Goal: Transaction & Acquisition: Purchase product/service

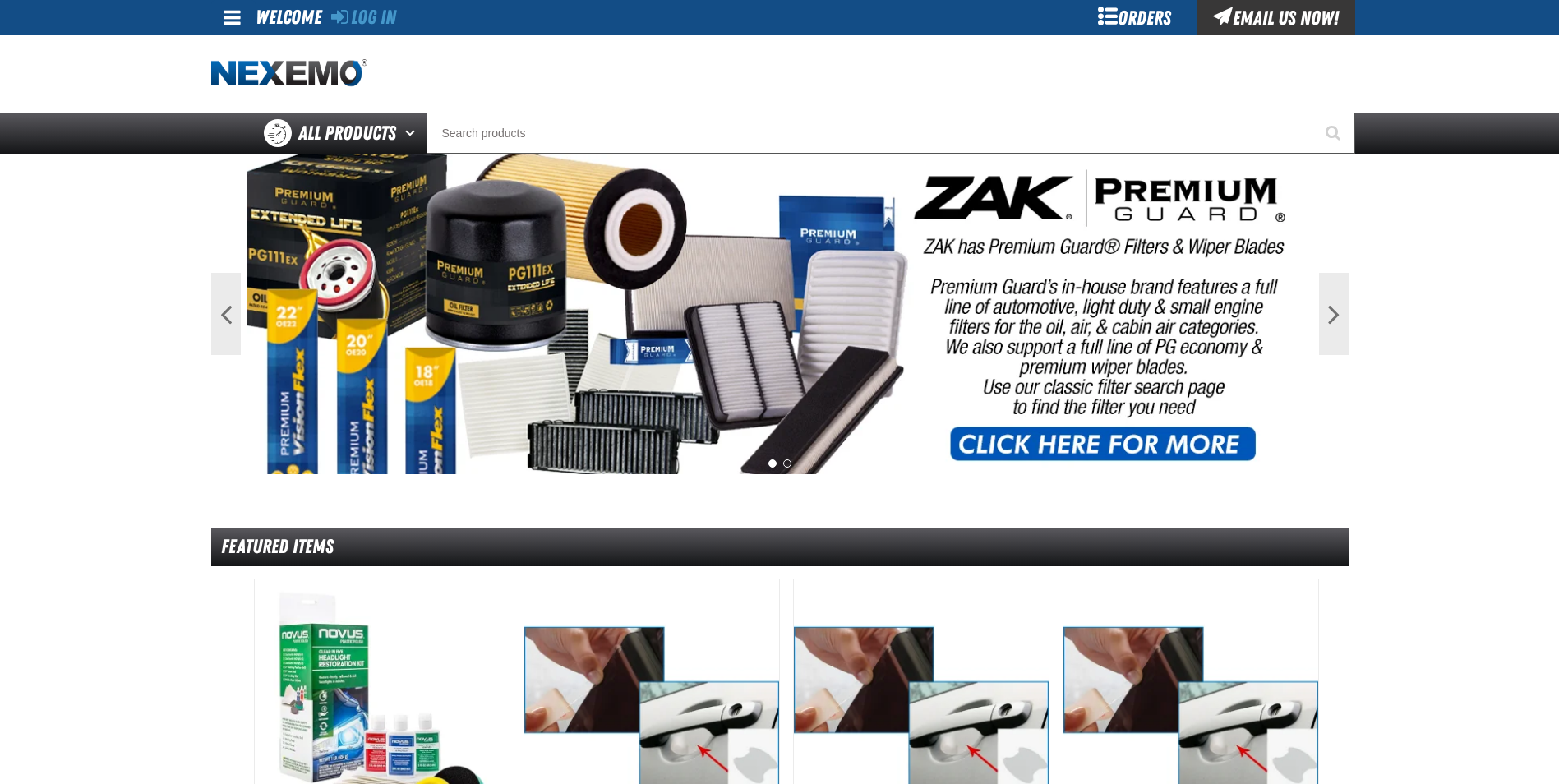
drag, startPoint x: 367, startPoint y: 12, endPoint x: 387, endPoint y: 33, distance: 29.0
click at [367, 12] on link "Log In" at bounding box center [364, 17] width 65 height 23
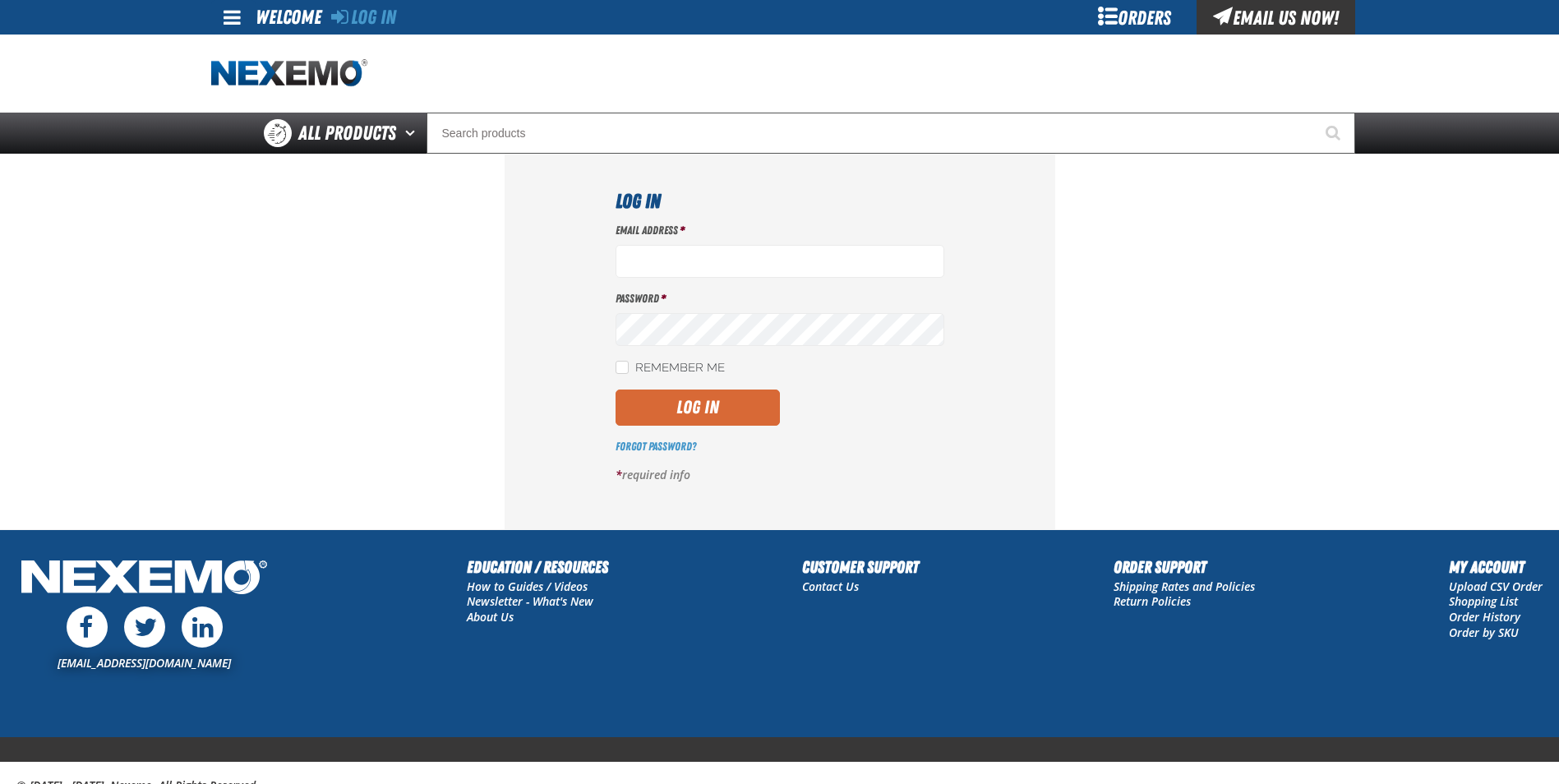
type input "[EMAIL_ADDRESS][DOMAIN_NAME]"
click at [687, 401] on button "Log In" at bounding box center [697, 407] width 164 height 36
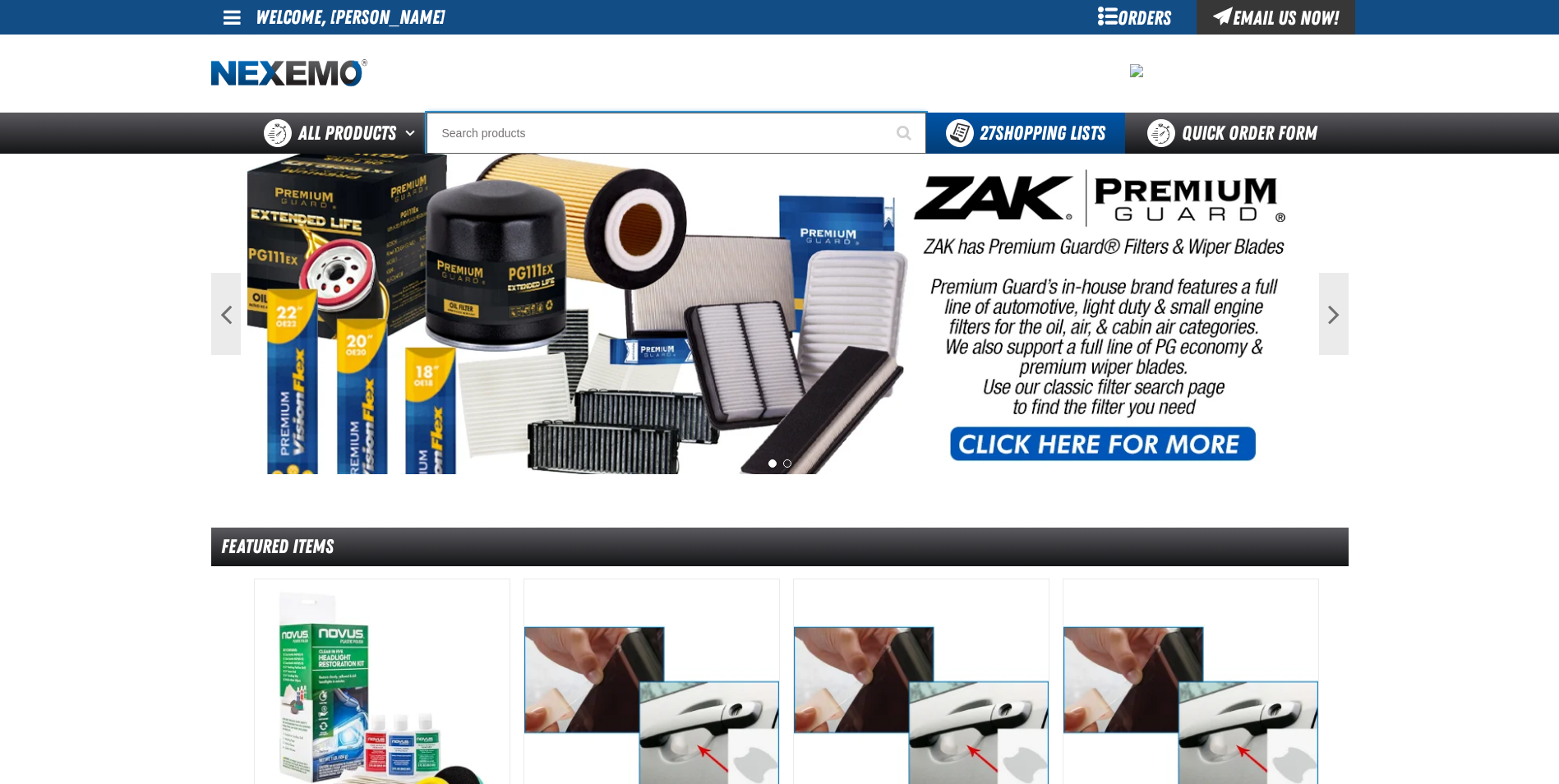
click at [490, 146] on input "Search" at bounding box center [677, 132] width 500 height 41
type input "T"
click at [447, 135] on input "Search" at bounding box center [677, 132] width 500 height 41
type input "T"
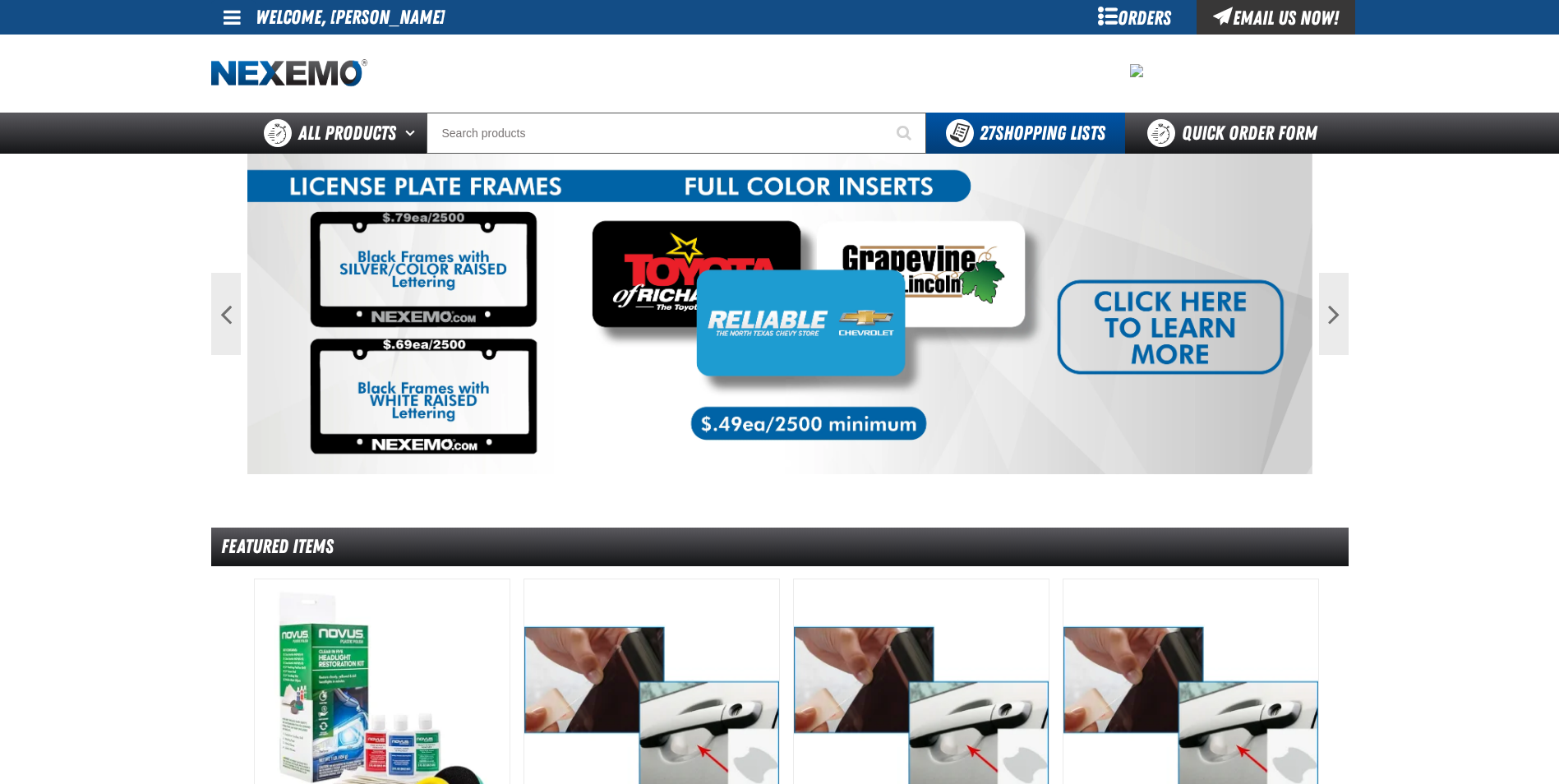
click at [238, 74] on img at bounding box center [289, 73] width 156 height 29
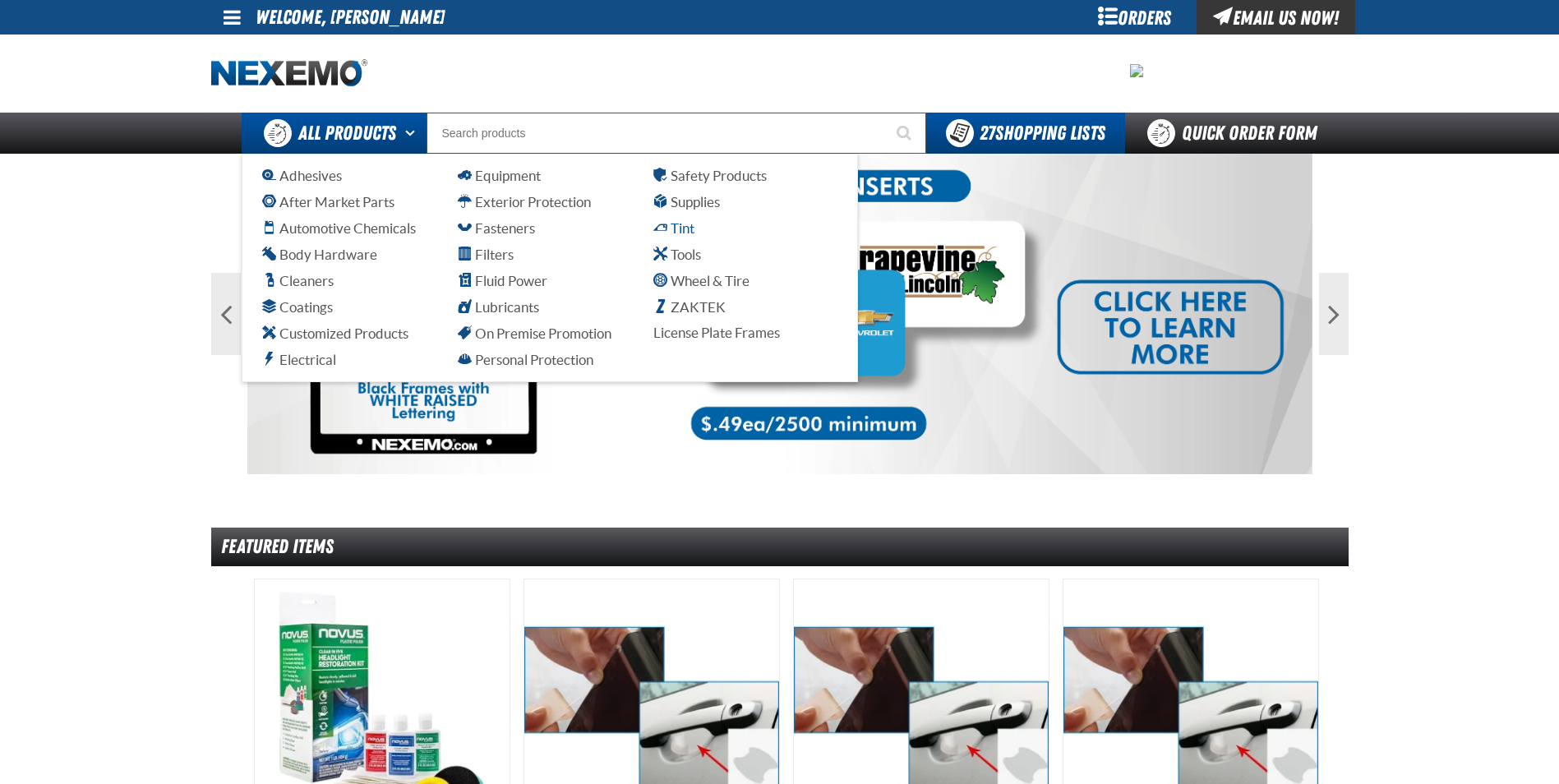
click at [670, 229] on span "Tint" at bounding box center [673, 227] width 41 height 16
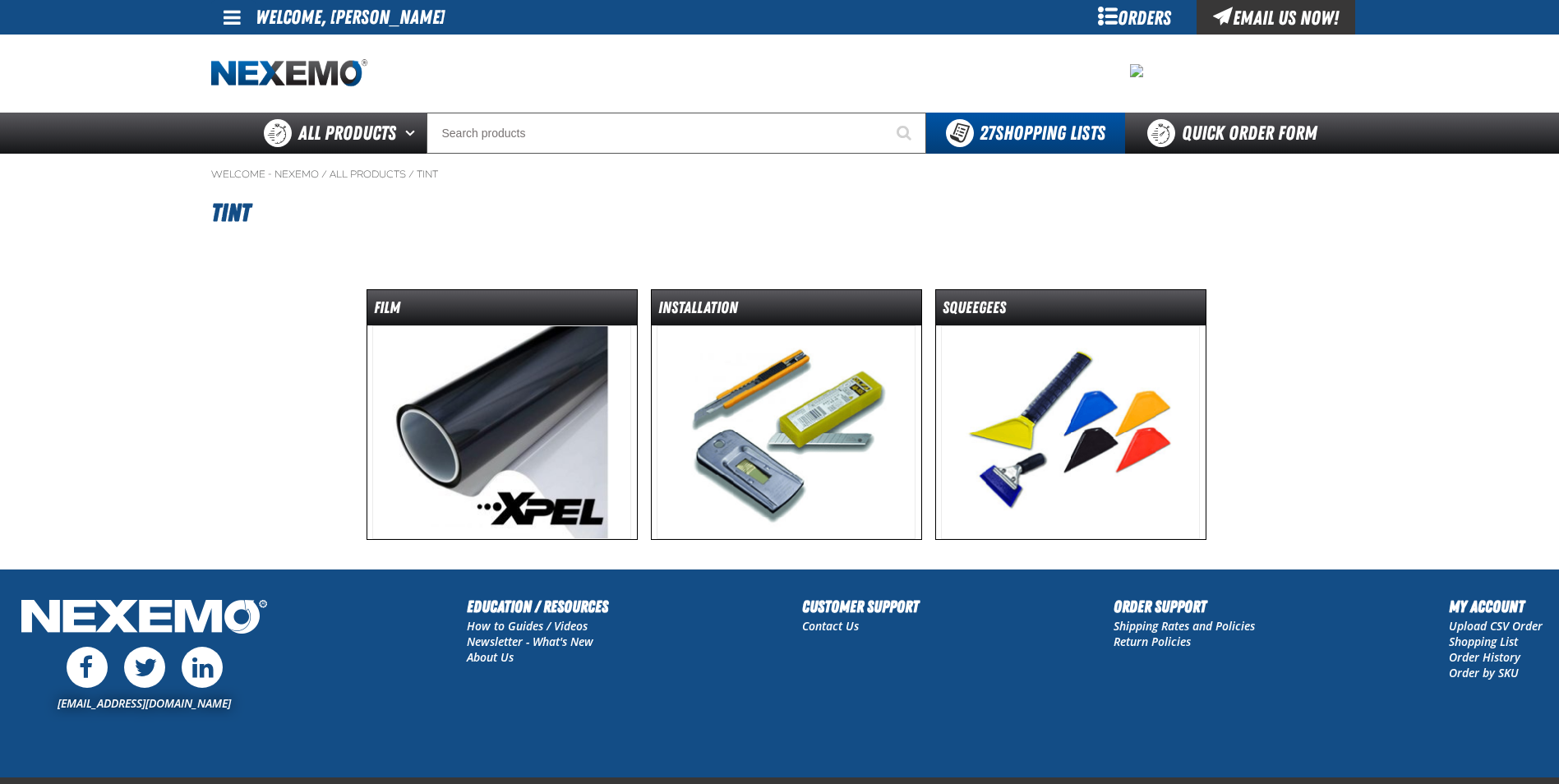
click at [524, 406] on img at bounding box center [502, 432] width 259 height 213
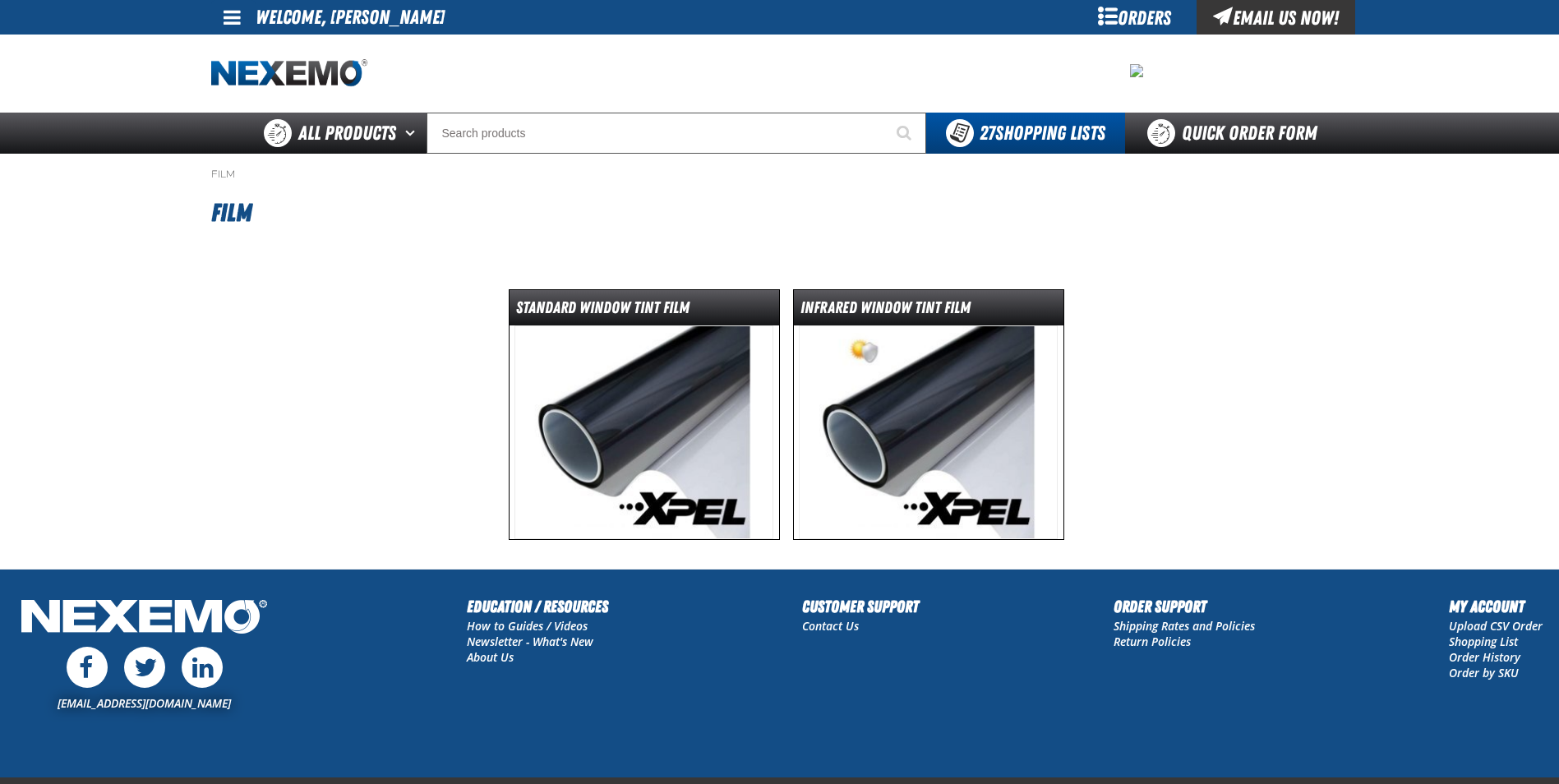
drag, startPoint x: 621, startPoint y: 412, endPoint x: 627, endPoint y: 393, distance: 19.9
click at [619, 410] on img at bounding box center [643, 432] width 259 height 213
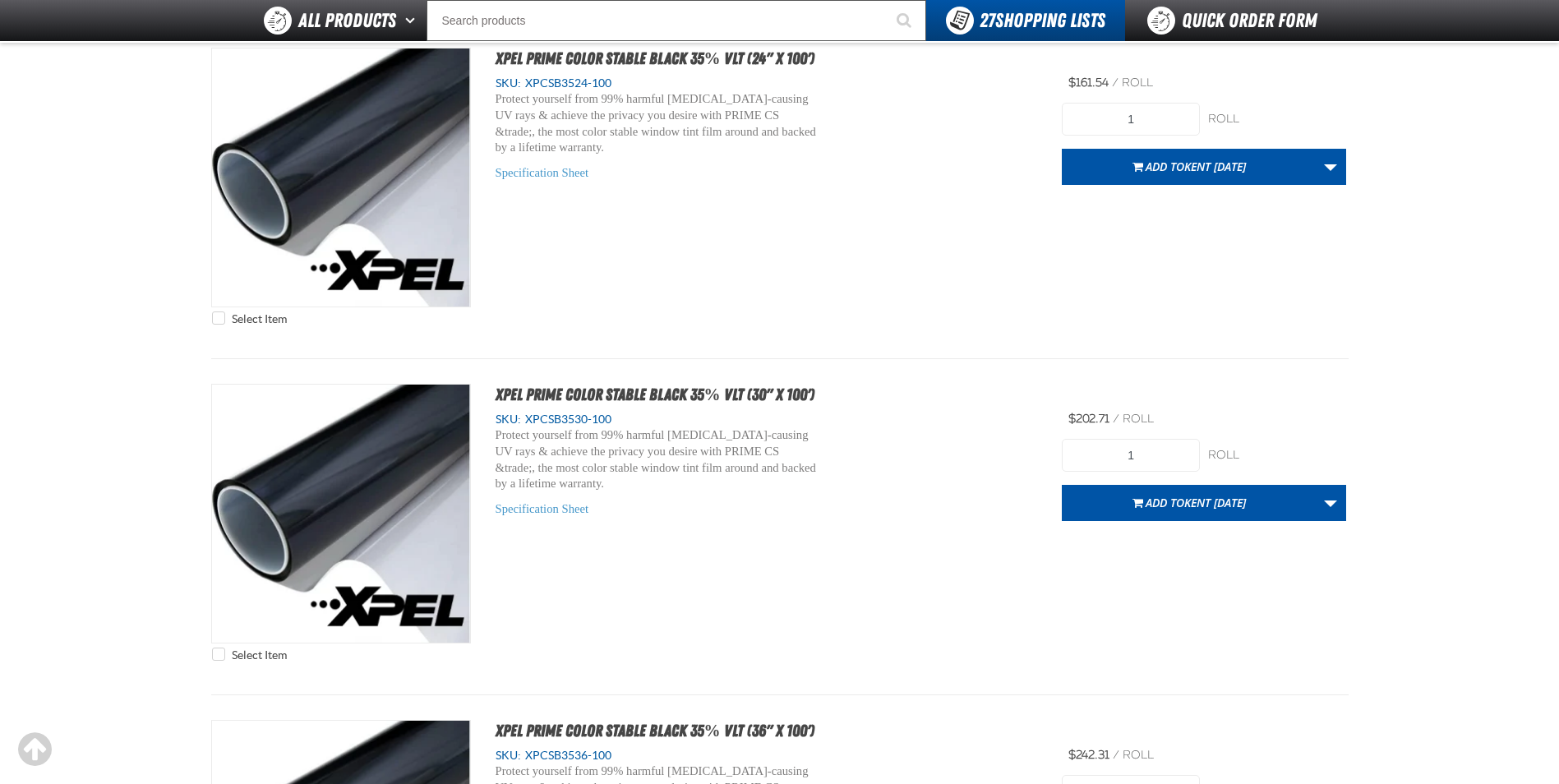
scroll to position [6493, 0]
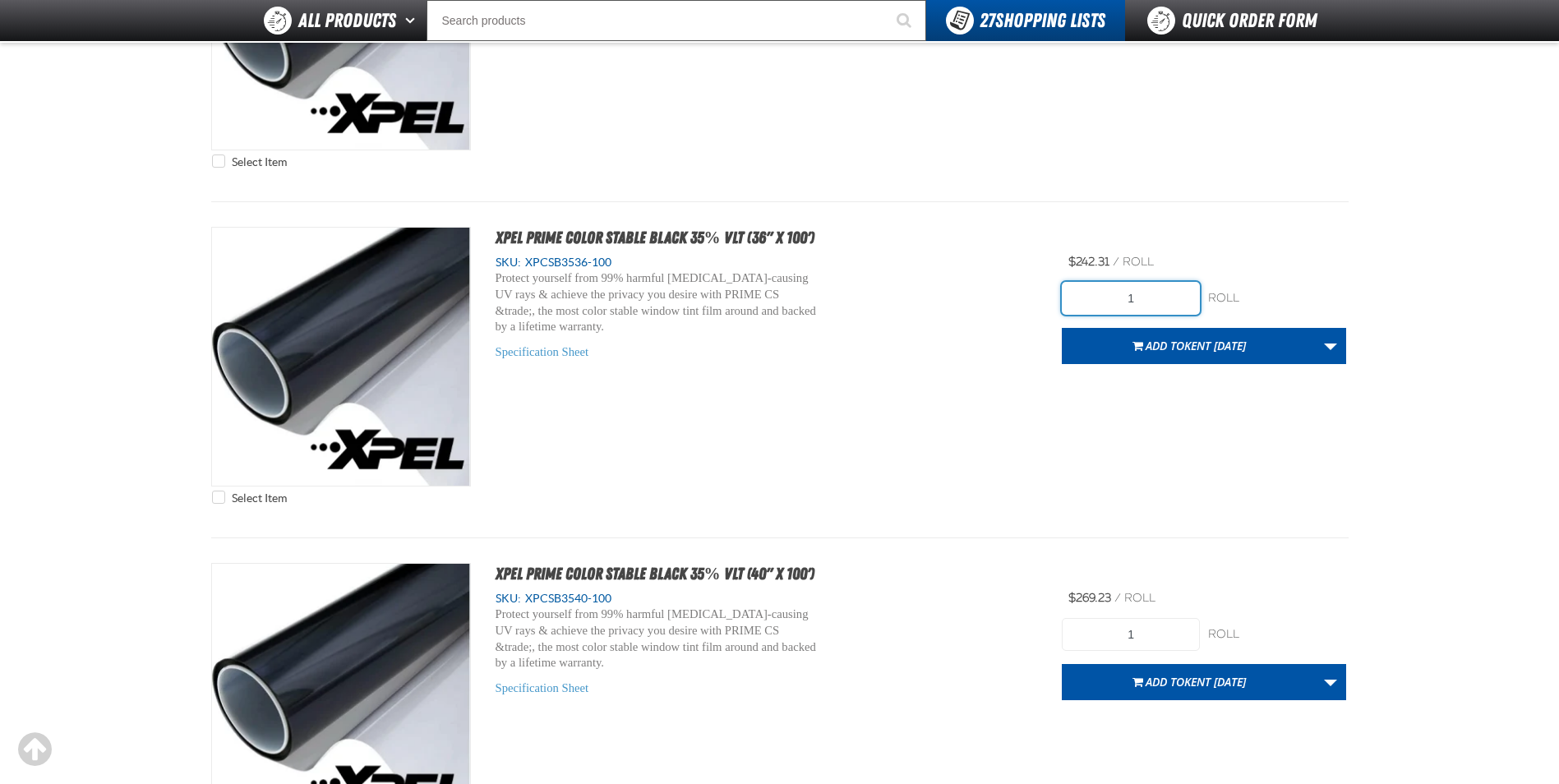
click at [1180, 308] on input "1" at bounding box center [1131, 297] width 138 height 32
type input "7"
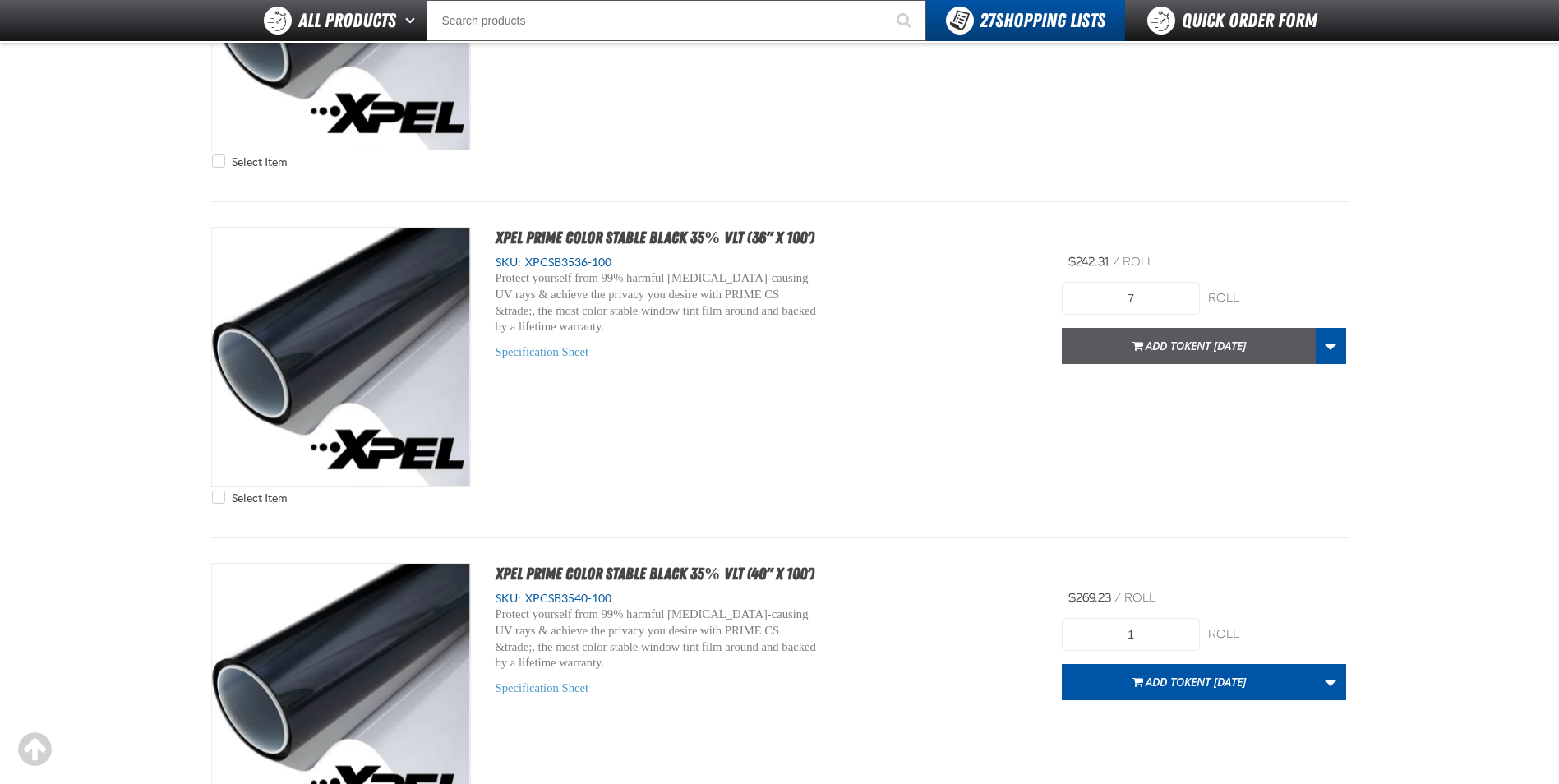
click at [1171, 352] on span "Add to Kent 9.9.2021" at bounding box center [1196, 345] width 100 height 16
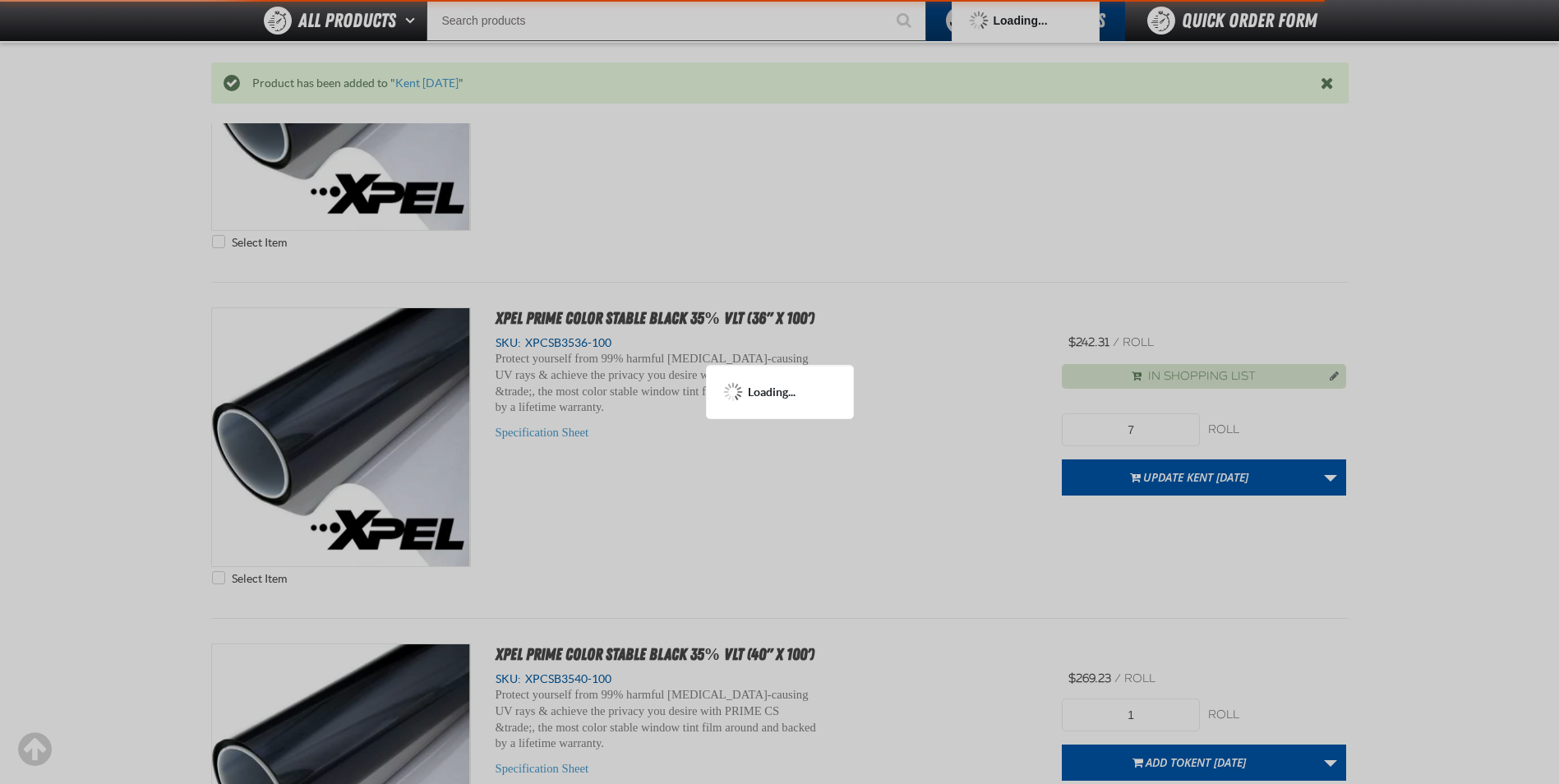
scroll to position [6573, 0]
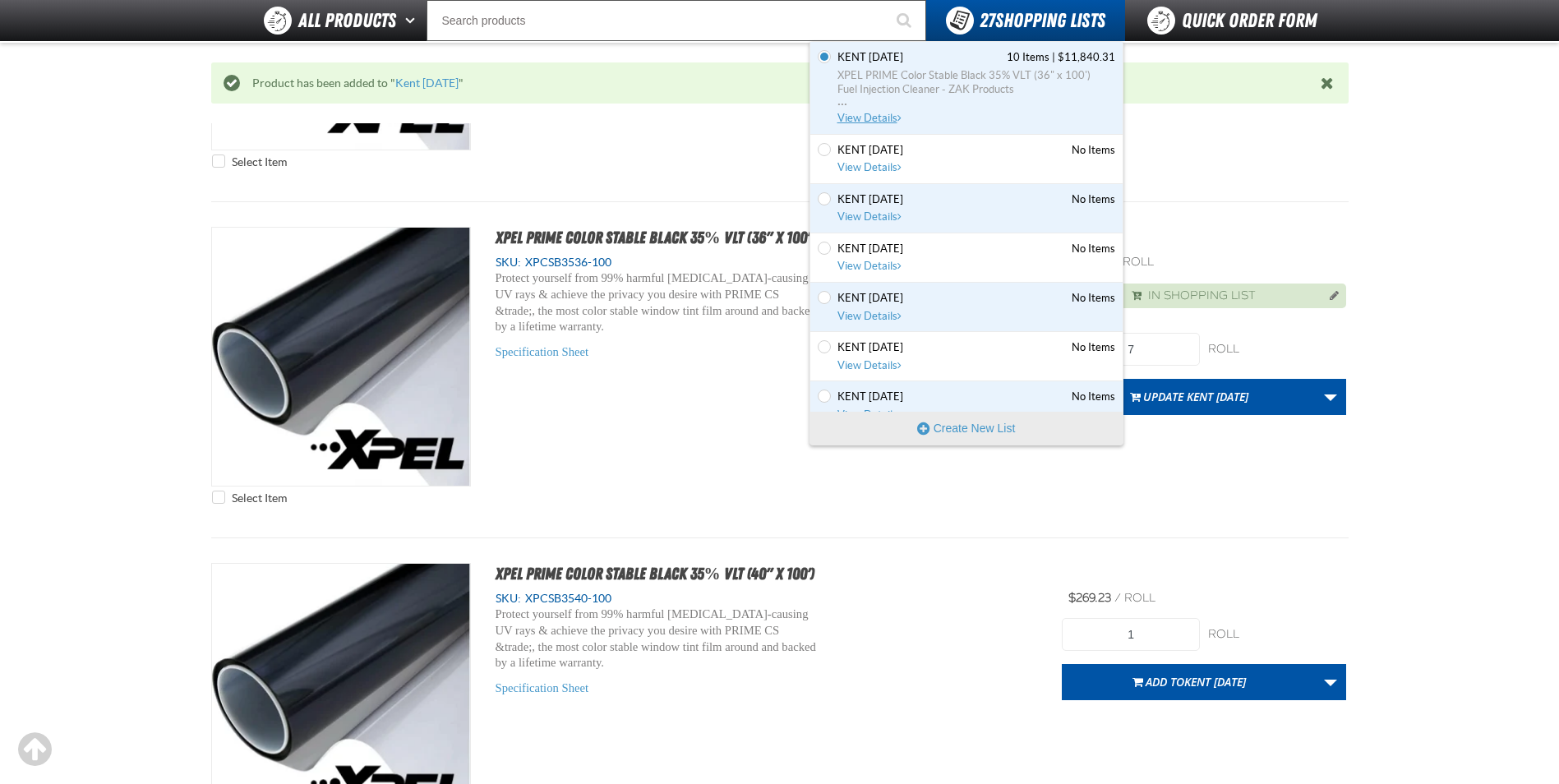
click at [923, 59] on span "Kent 9.9.2021 10 Items | $11,840.31" at bounding box center [976, 57] width 277 height 15
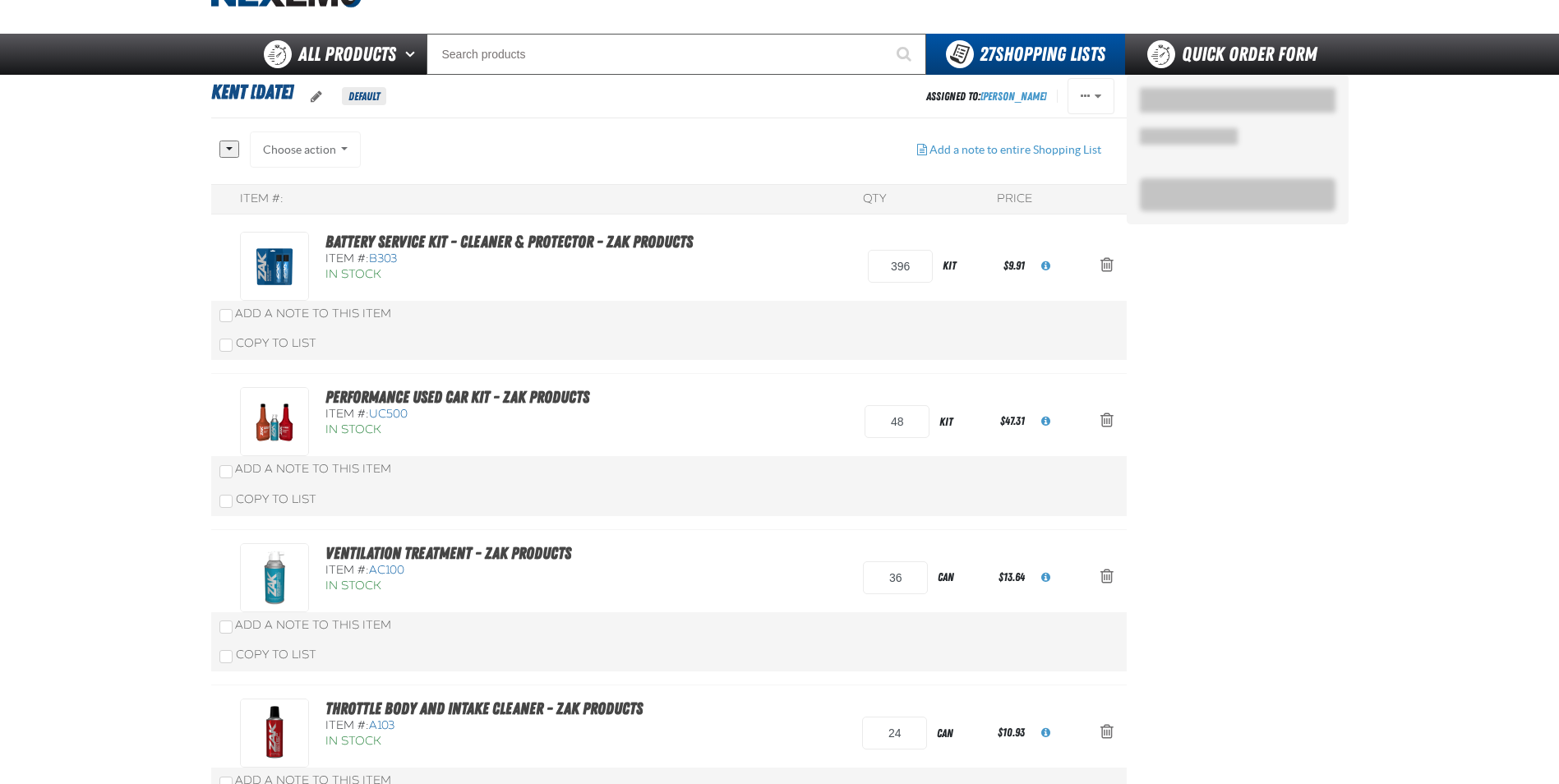
scroll to position [82, 0]
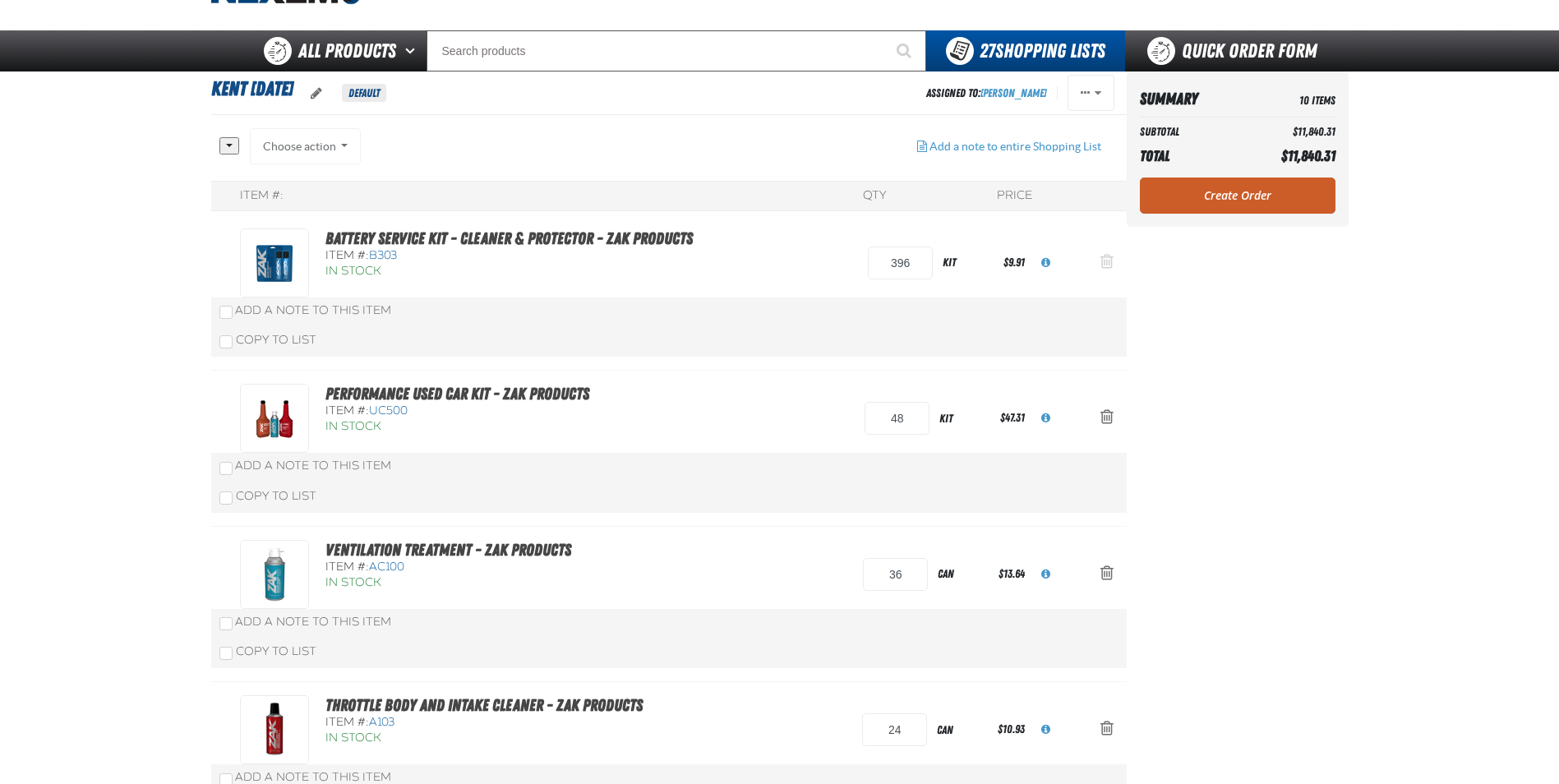
click at [1107, 260] on span "Action Remove Battery Service Kit - Cleaner &amp; Protector - ZAK Products from…" at bounding box center [1107, 262] width 13 height 17
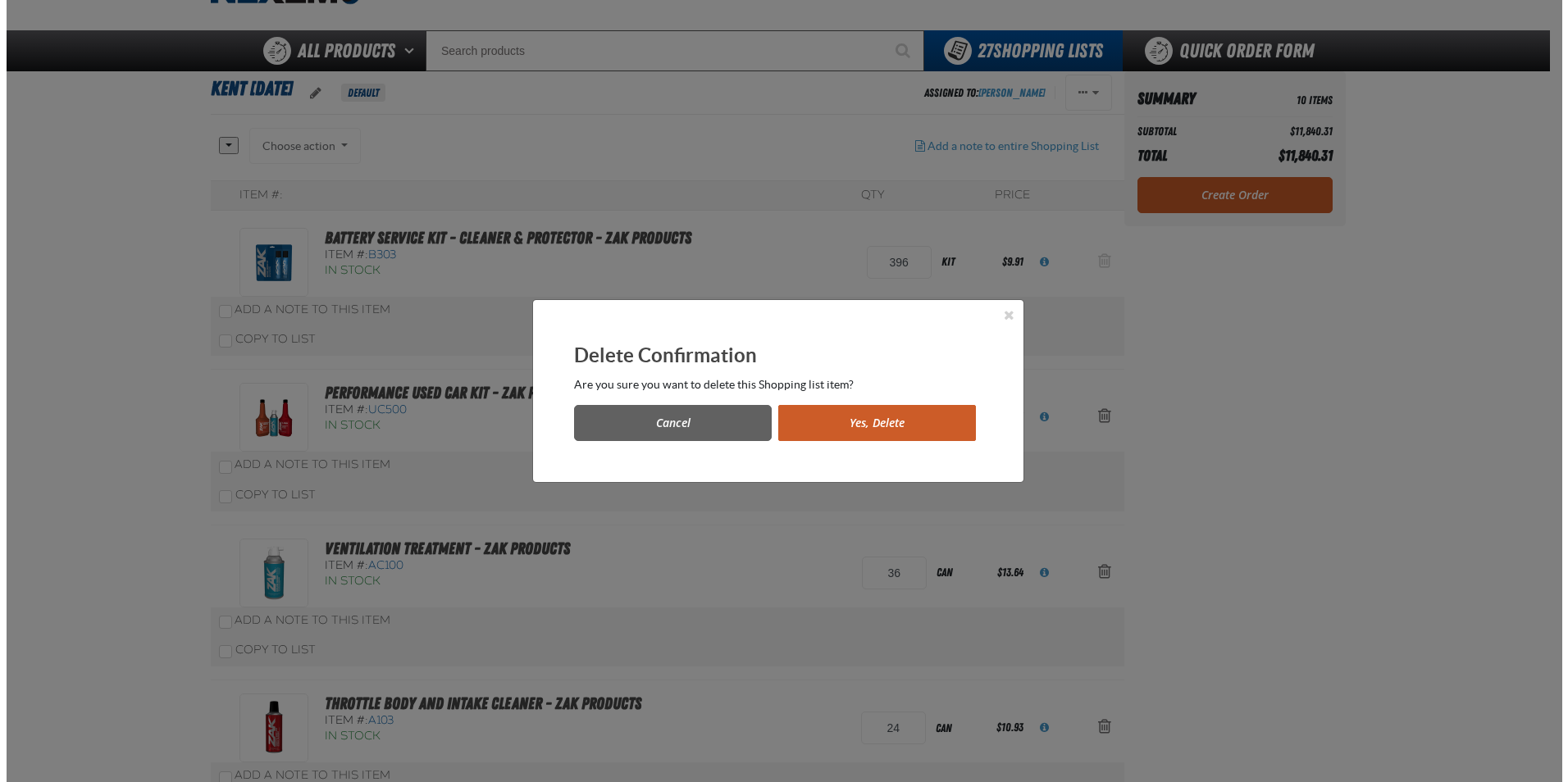
scroll to position [0, 0]
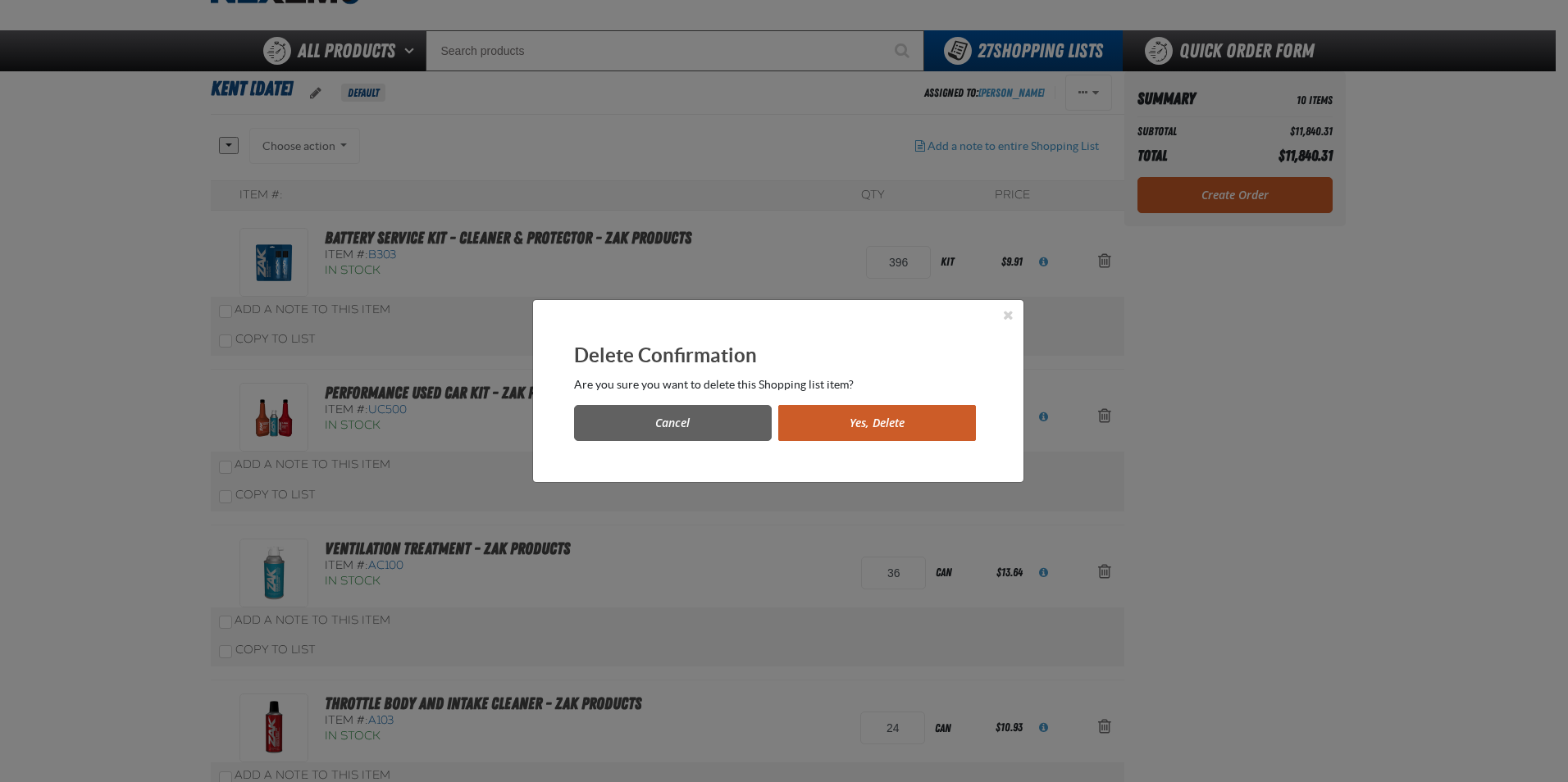
click at [893, 440] on button "Yes, Delete" at bounding box center [877, 422] width 198 height 36
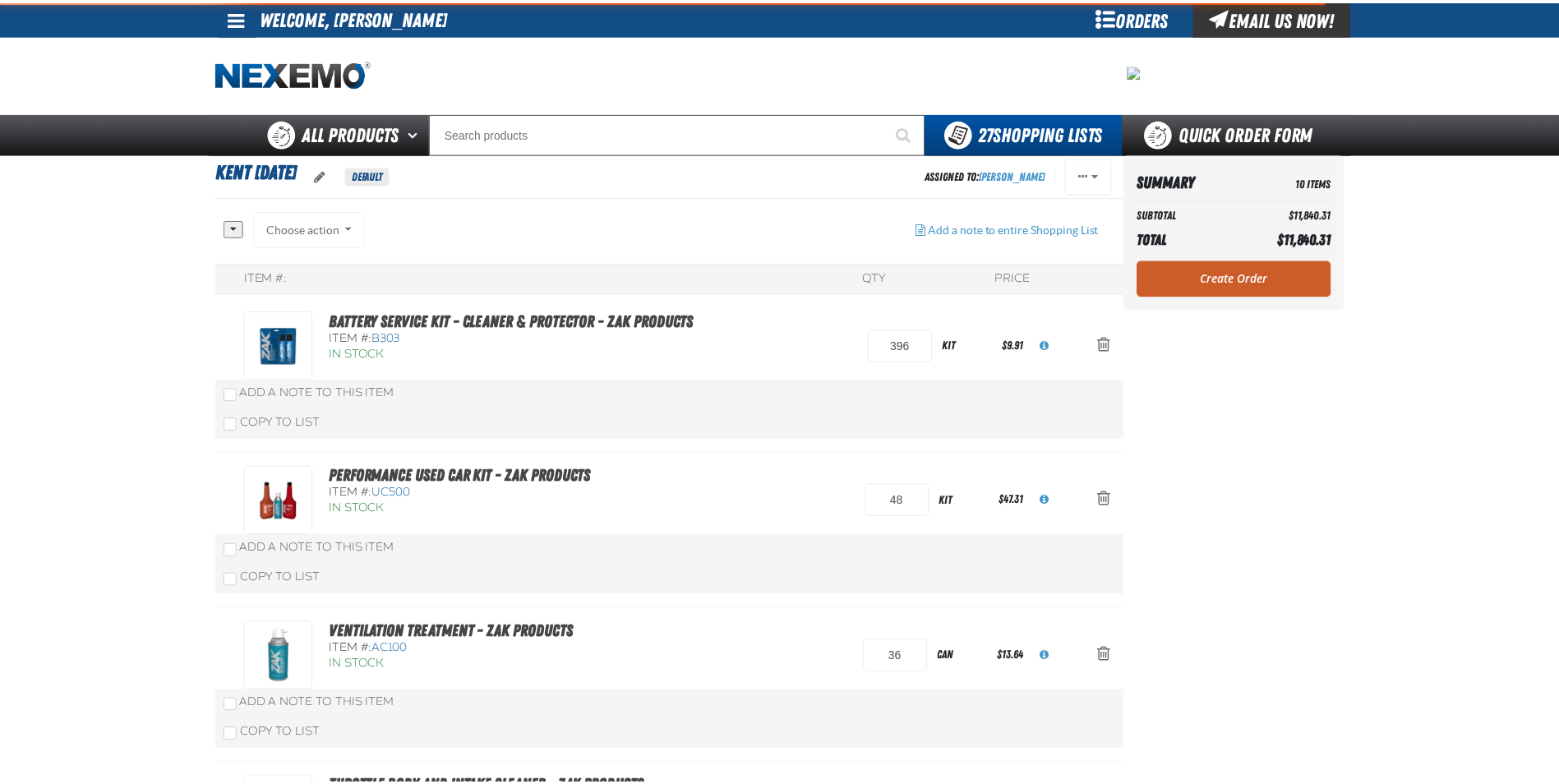
scroll to position [82, 0]
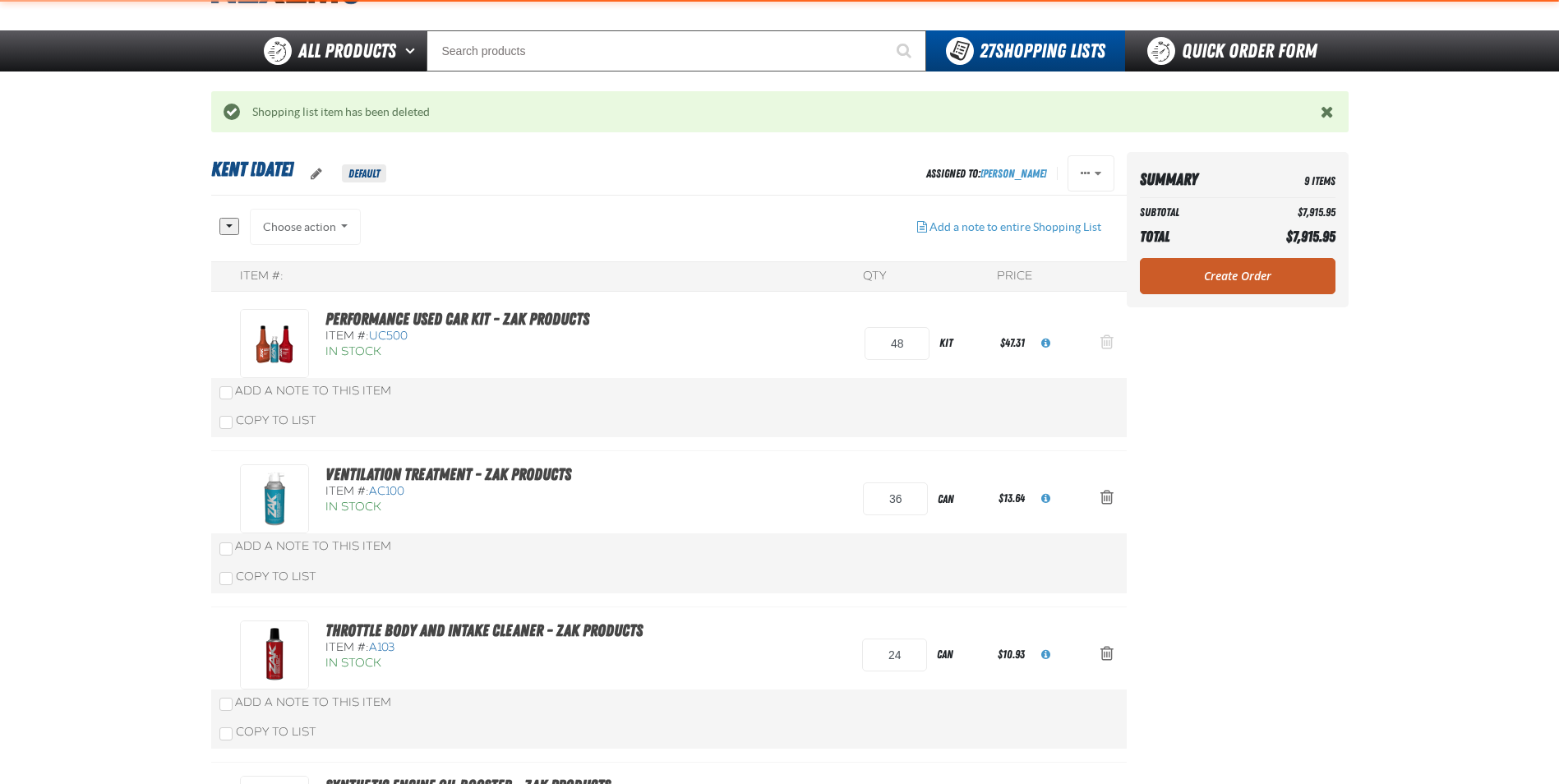
click at [1102, 344] on span "Action Remove Performance Used Car Kit - ZAK Products from Kent 9.9.2021" at bounding box center [1107, 342] width 13 height 17
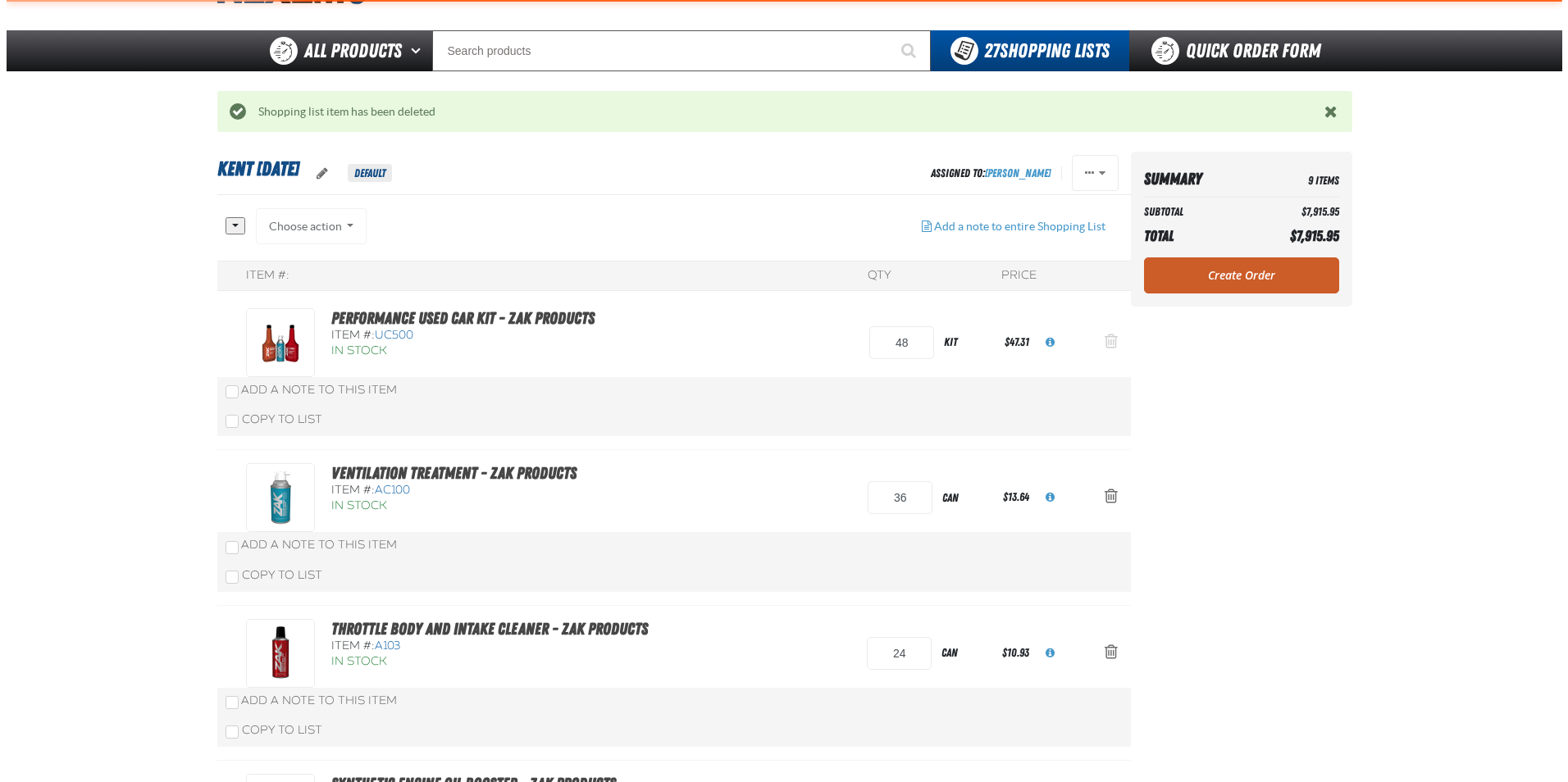
scroll to position [0, 0]
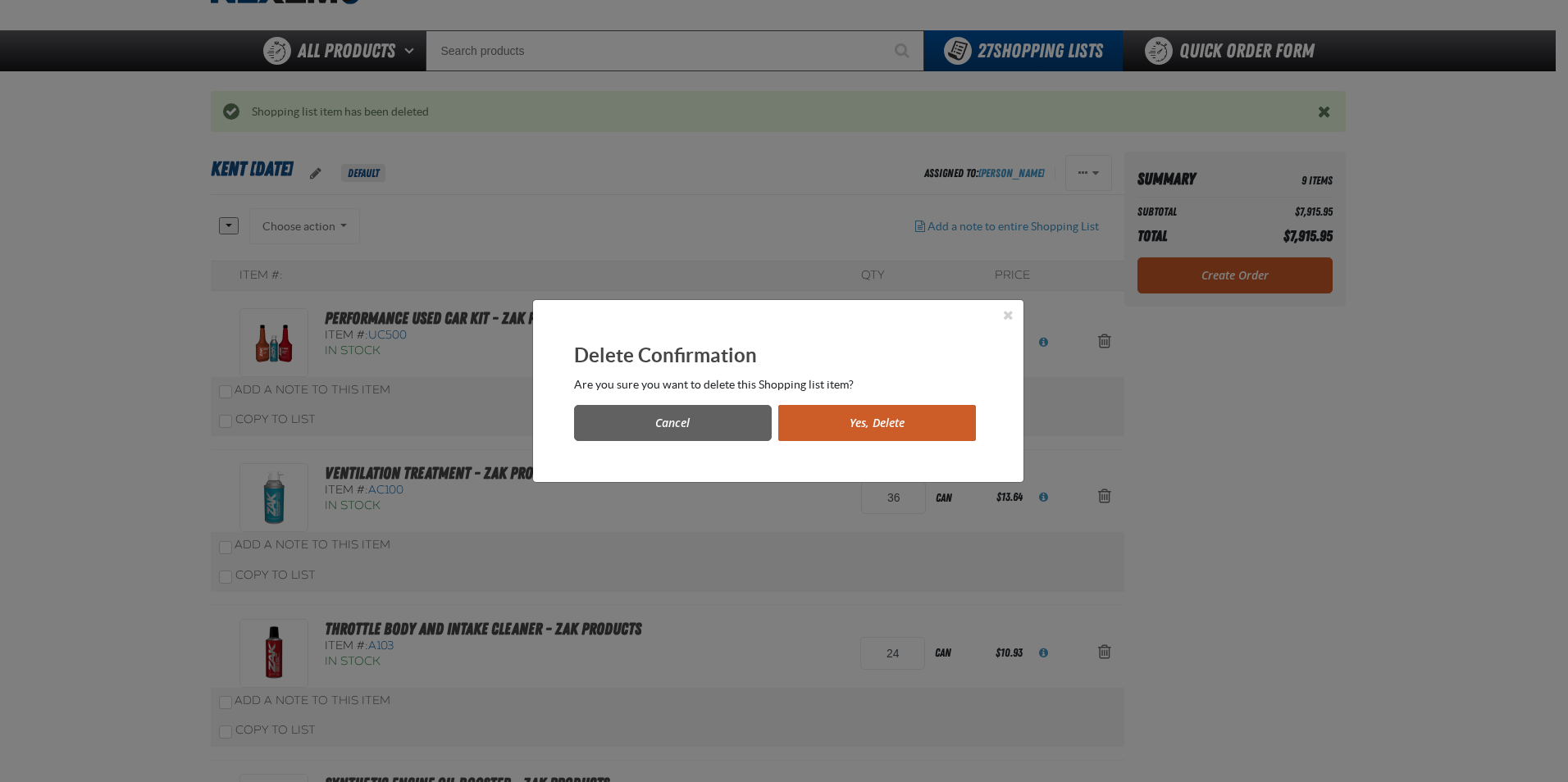
click at [816, 422] on button "Yes, Delete" at bounding box center [877, 422] width 198 height 36
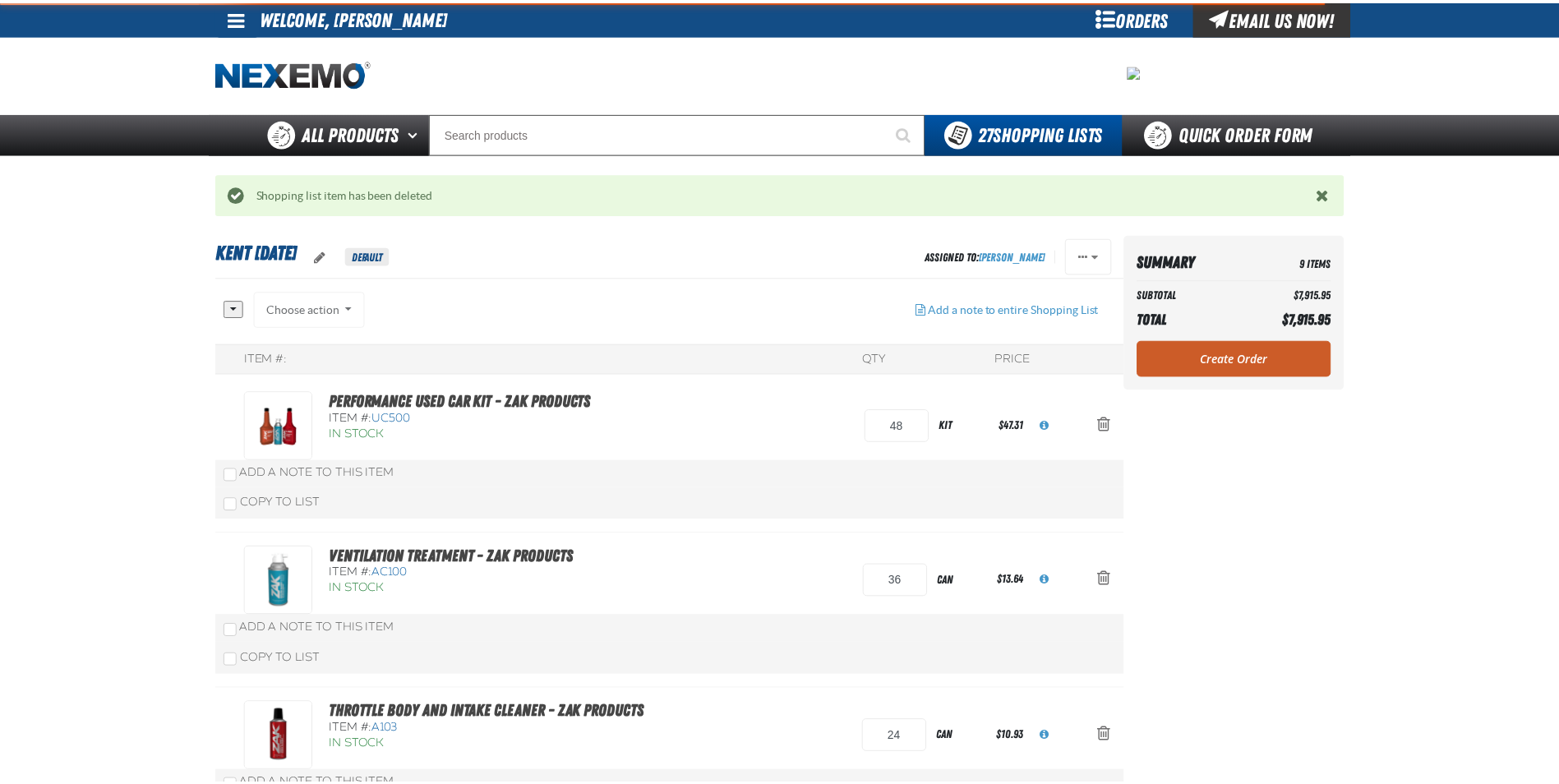
scroll to position [82, 0]
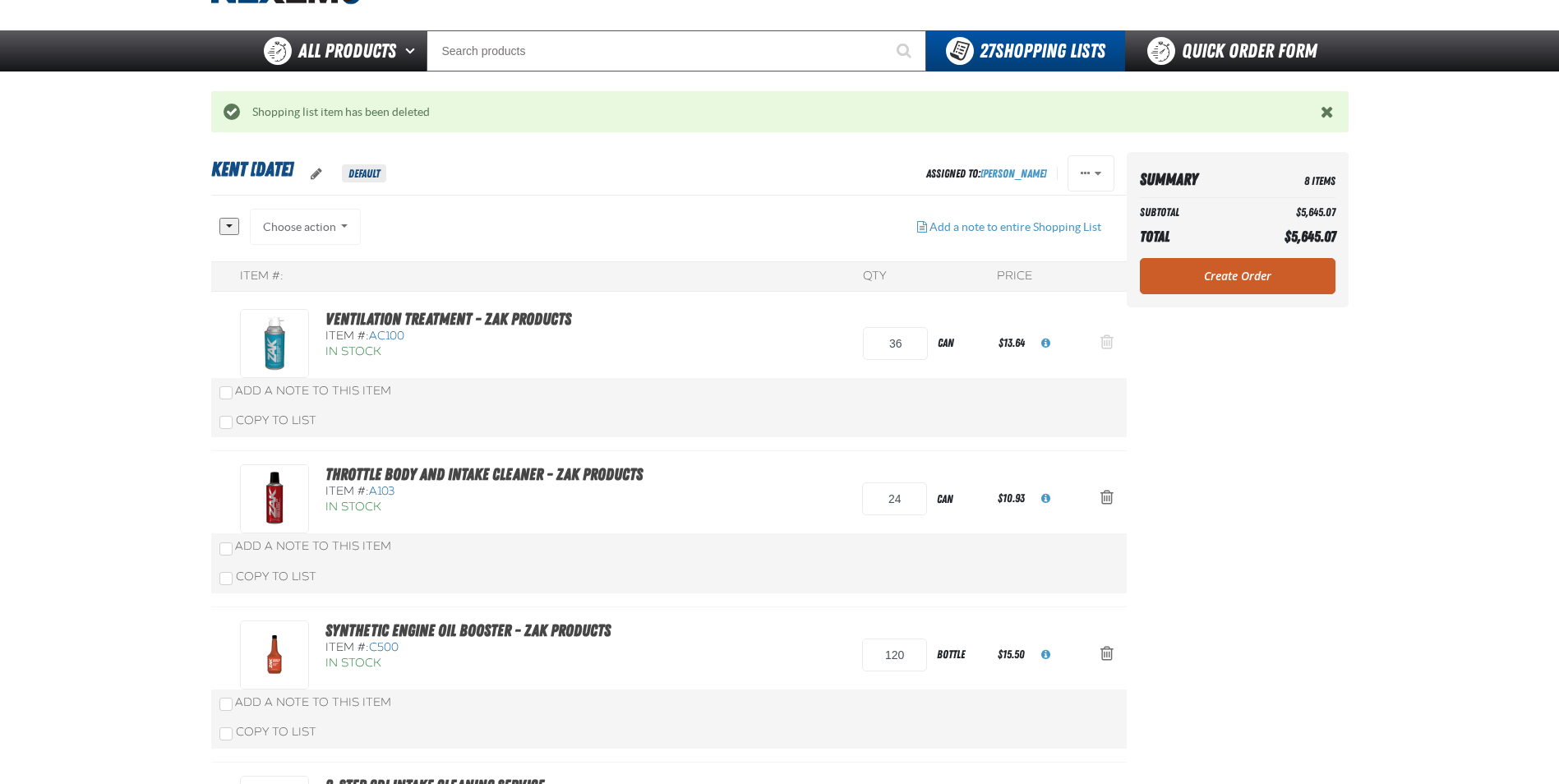
click at [1102, 340] on span "Action Remove Ventilation Treatment - ZAK Products from Kent 9.9.2021" at bounding box center [1107, 342] width 13 height 17
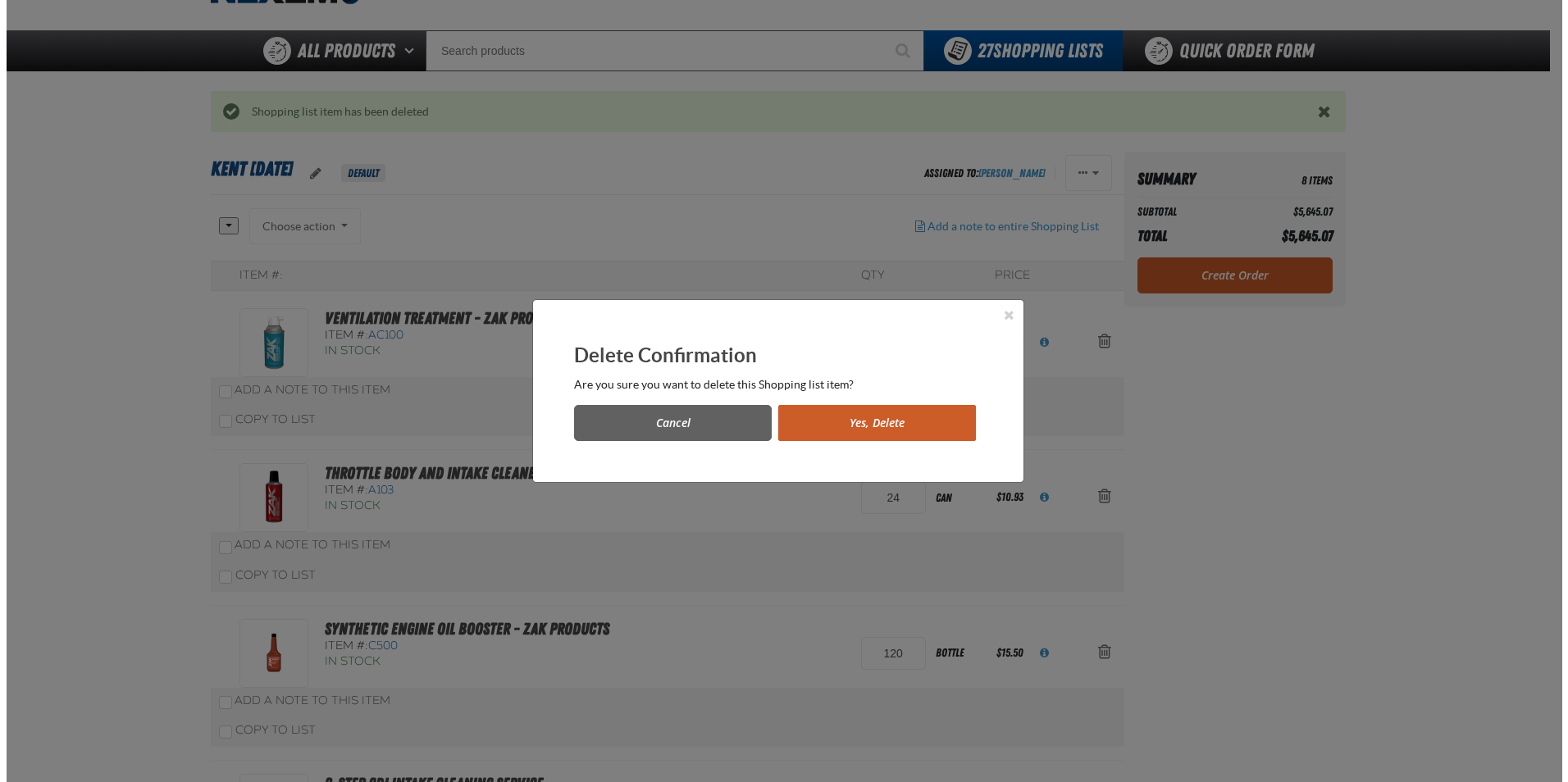
scroll to position [0, 0]
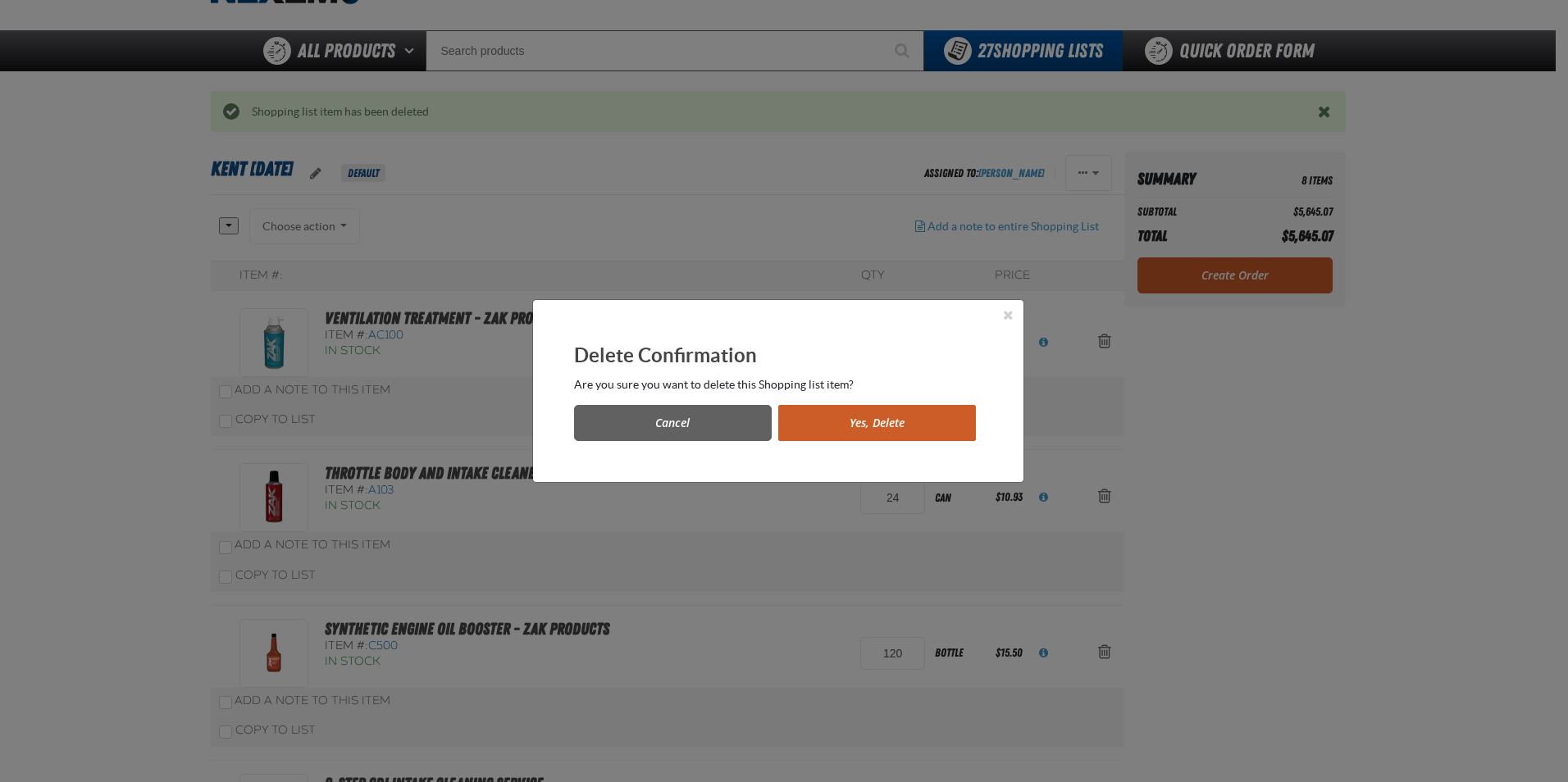
click at [878, 425] on button "Yes, Delete" at bounding box center [877, 422] width 198 height 36
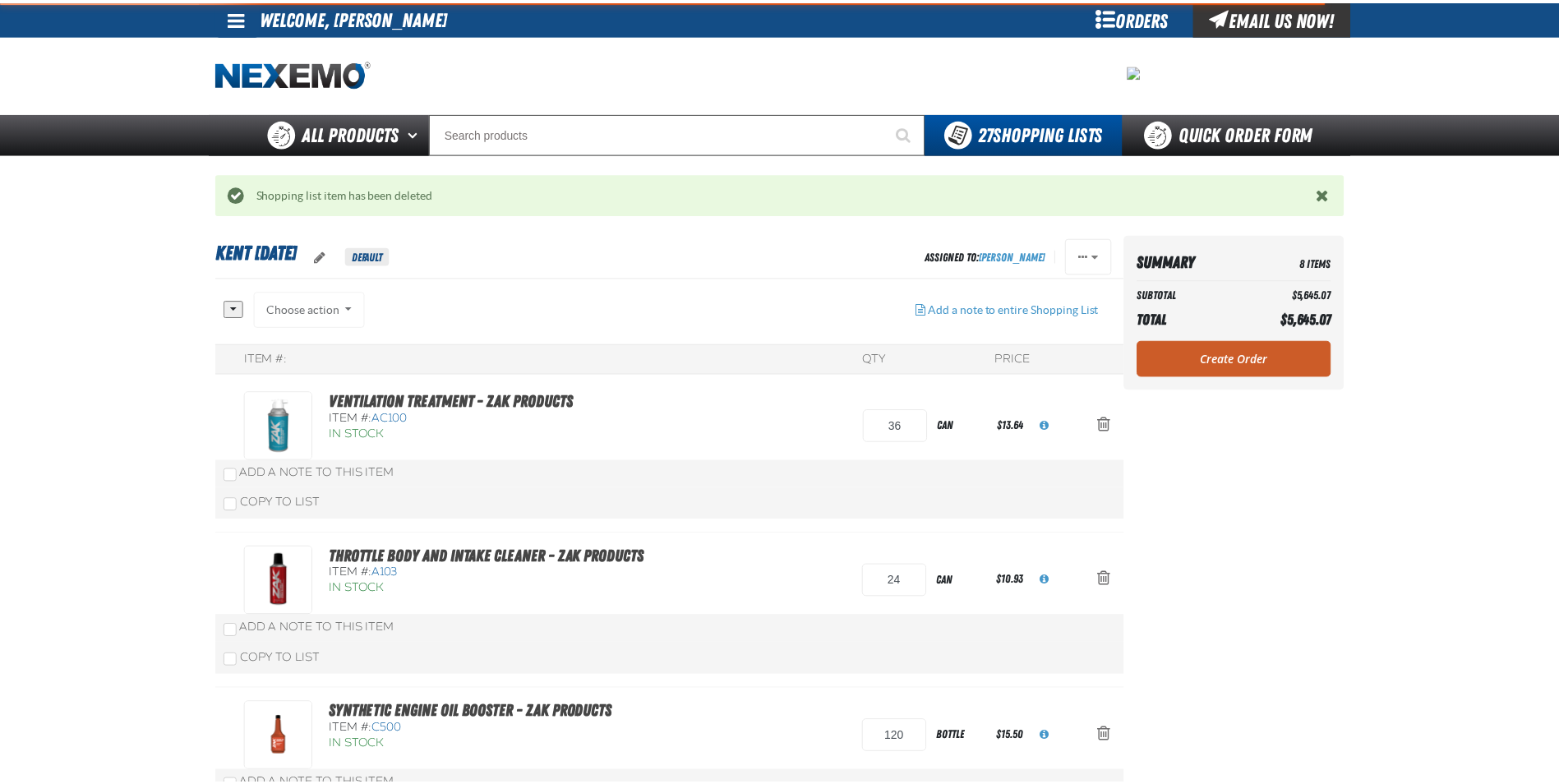
scroll to position [82, 0]
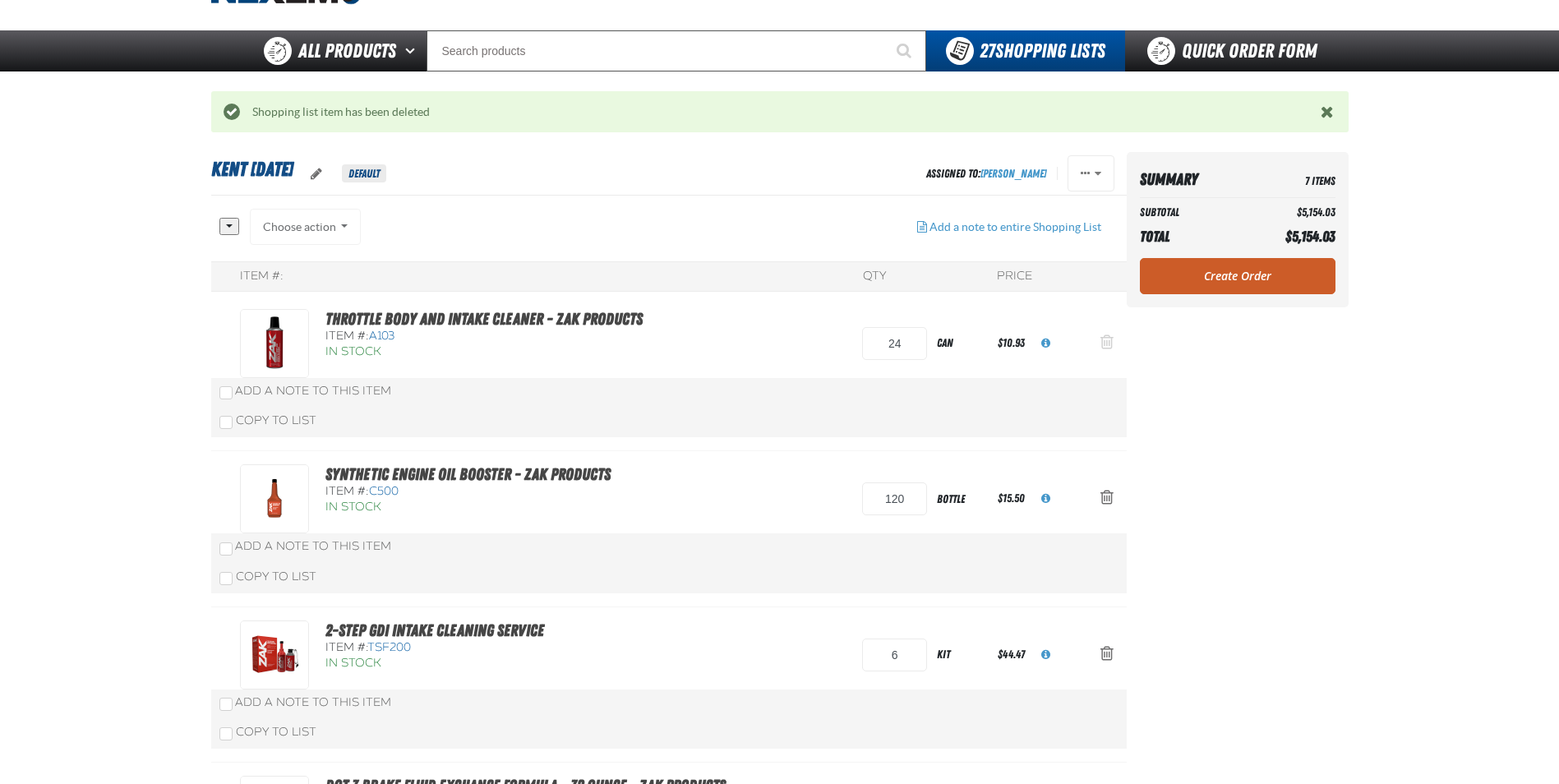
click at [1107, 342] on span "Action Remove Throttle Body and Intake Cleaner - ZAK Products from Kent 9.9.2021" at bounding box center [1107, 342] width 13 height 17
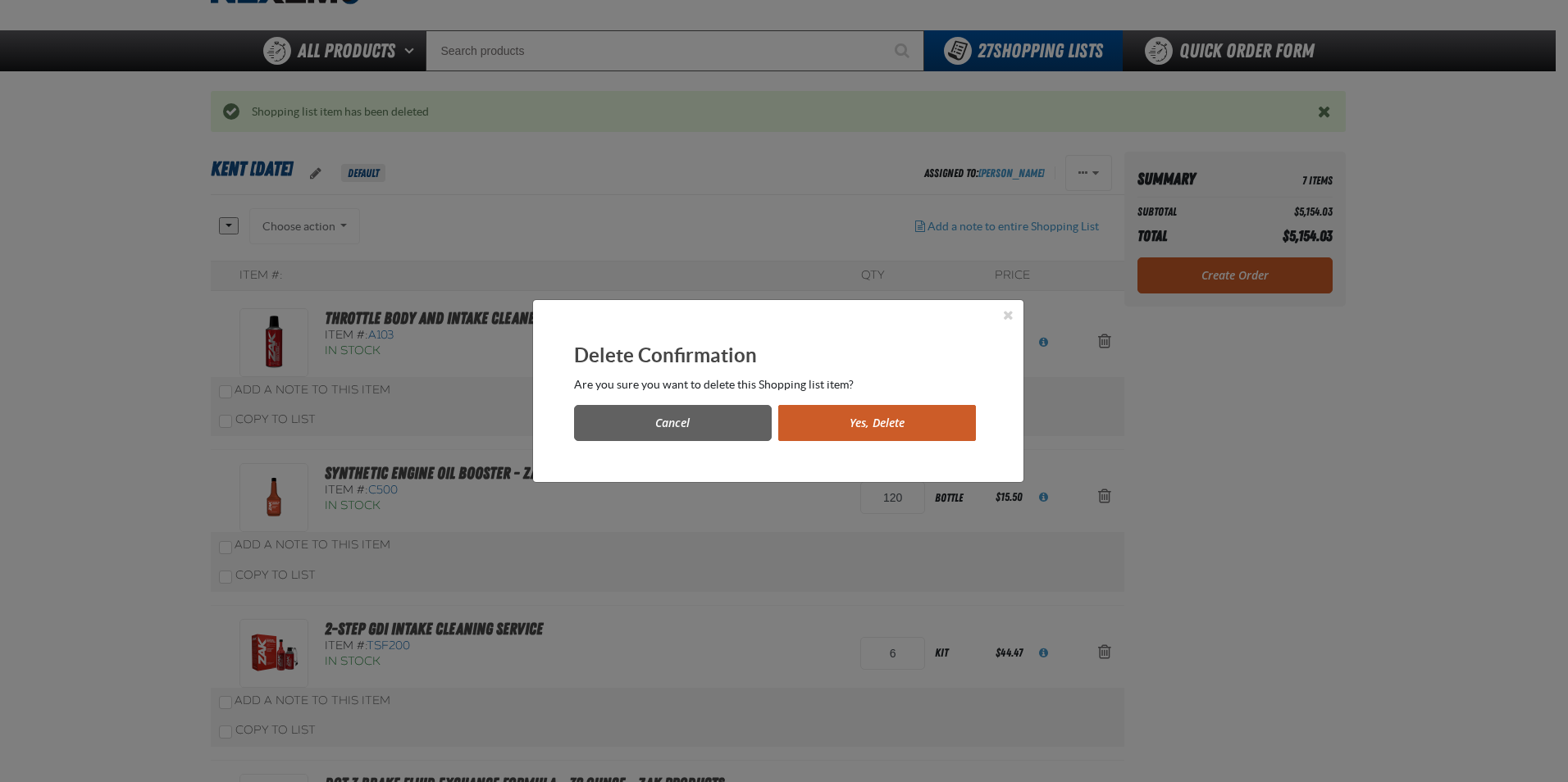
click at [848, 416] on button "Yes, Delete" at bounding box center [877, 422] width 198 height 36
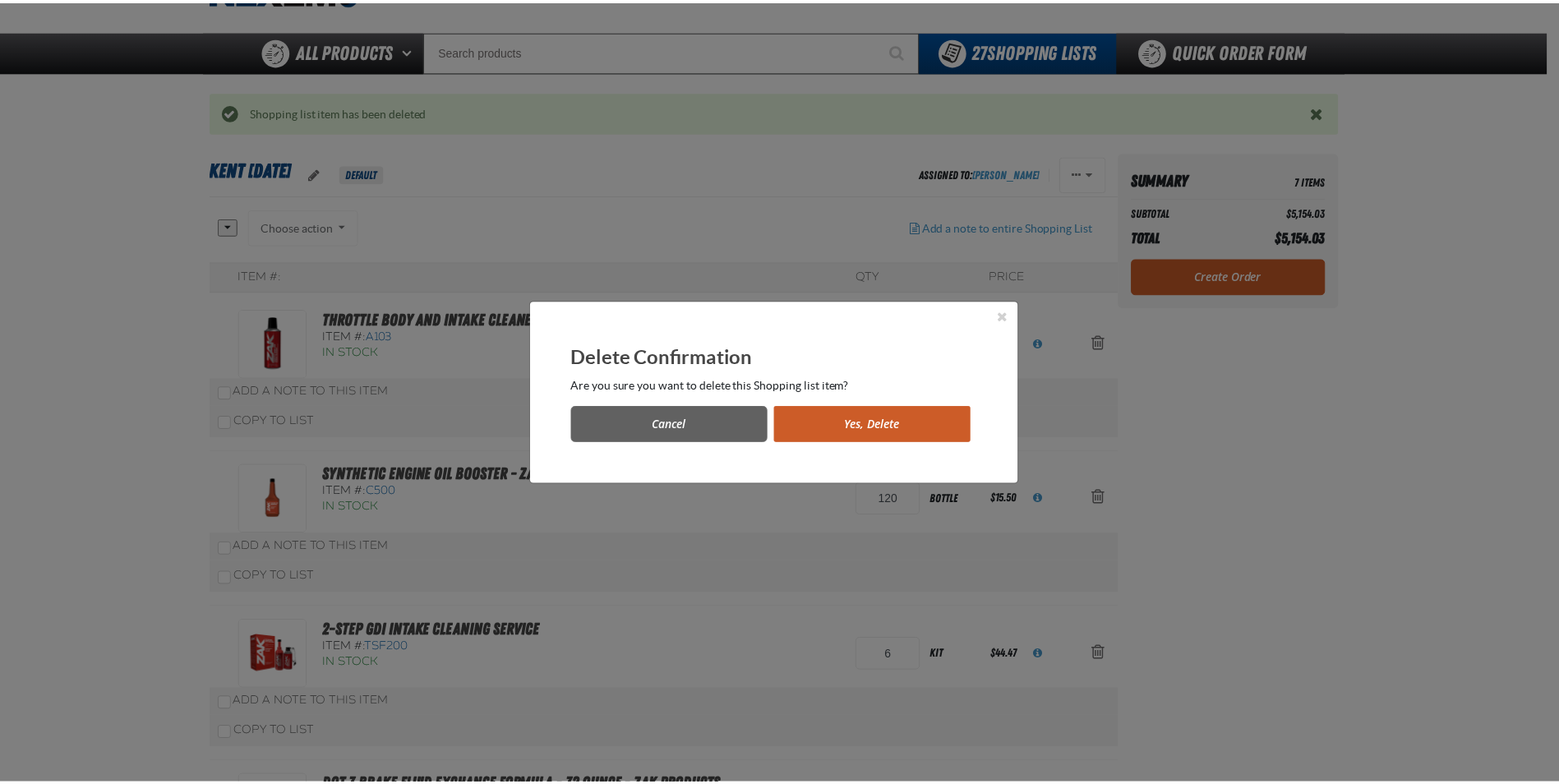
scroll to position [82, 0]
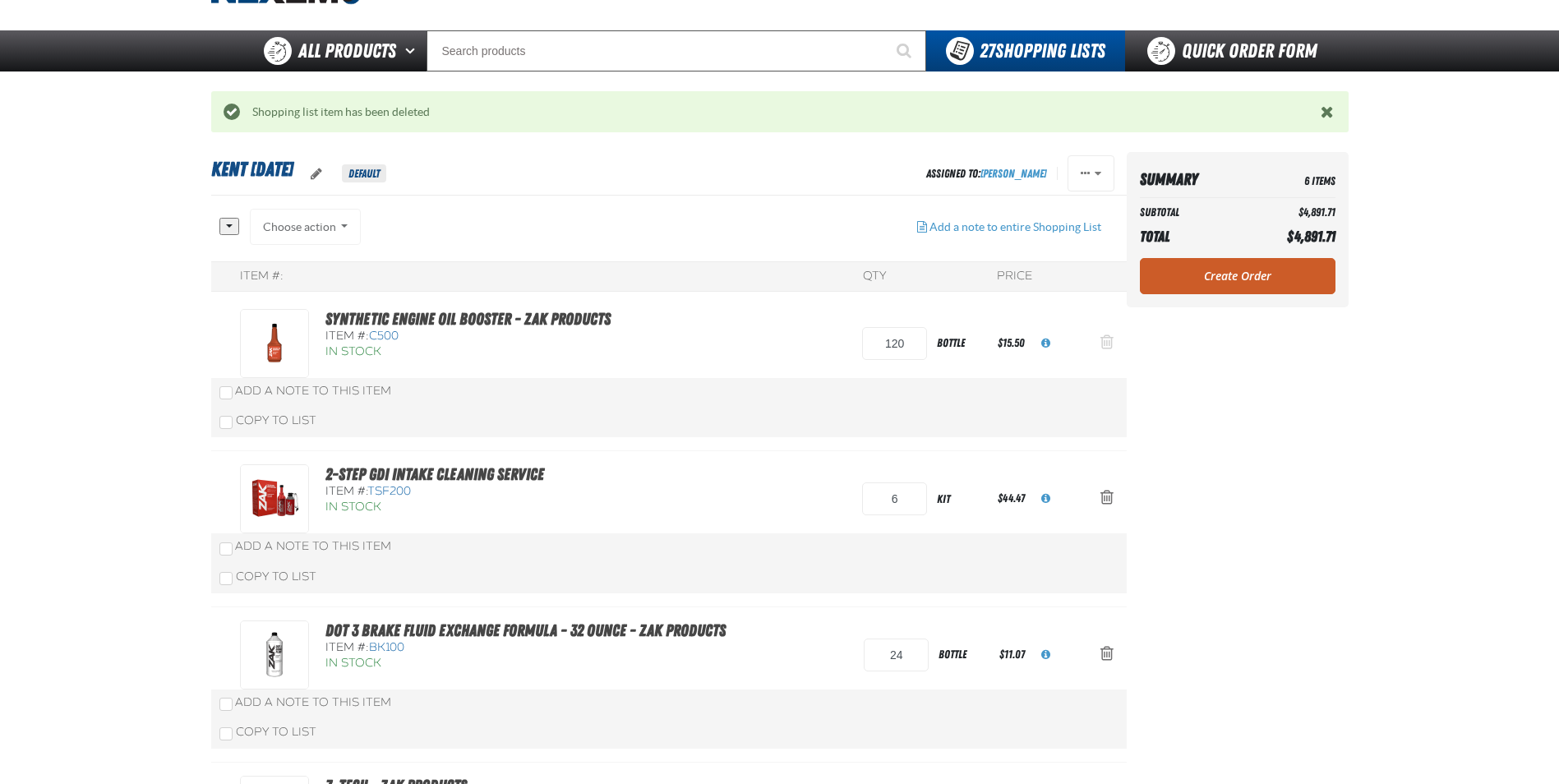
click at [1109, 341] on span "Action Remove Synthetic Engine Oil Booster - ZAK Products from Kent 9.9.2021" at bounding box center [1107, 342] width 13 height 17
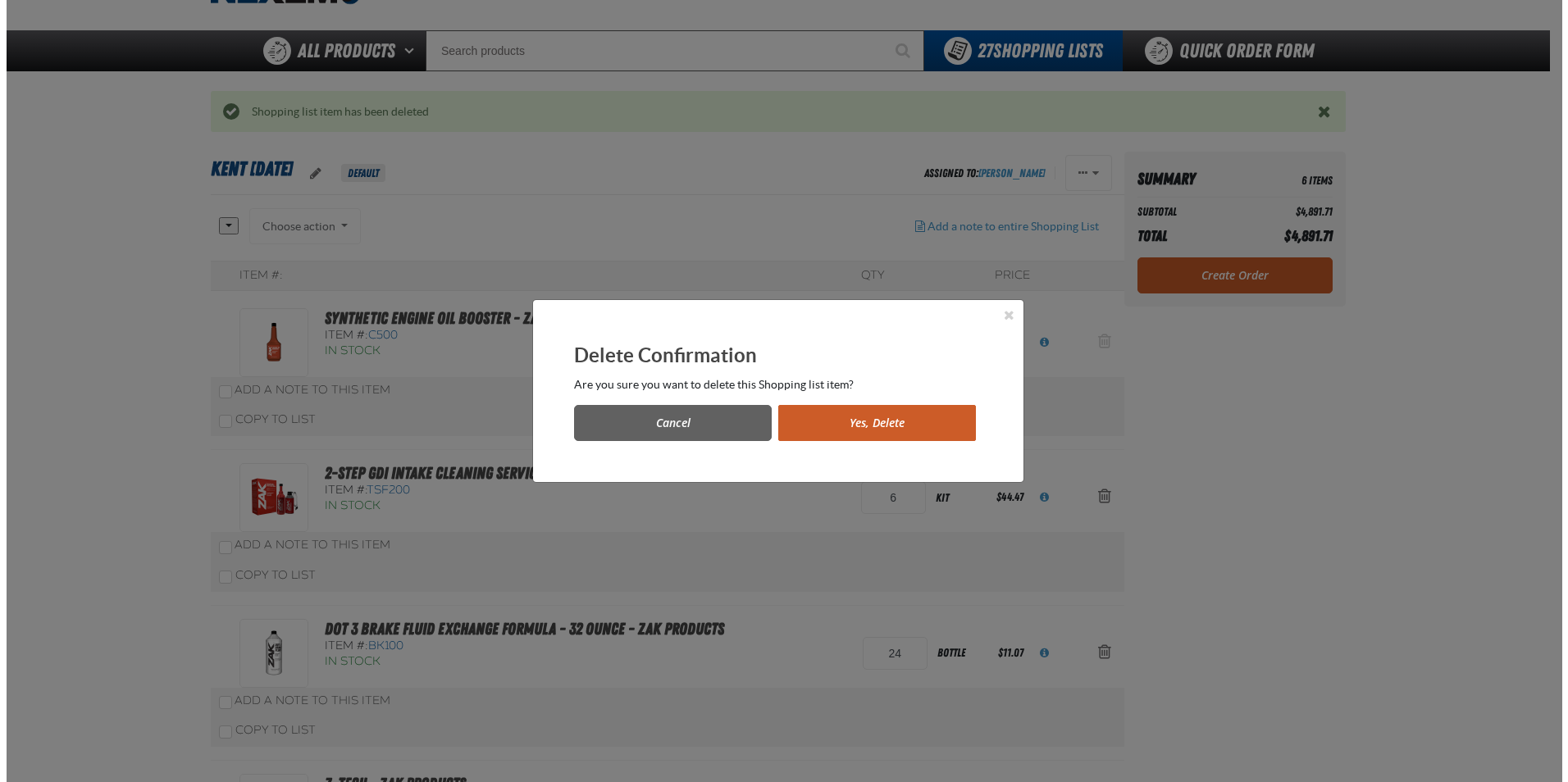
scroll to position [0, 0]
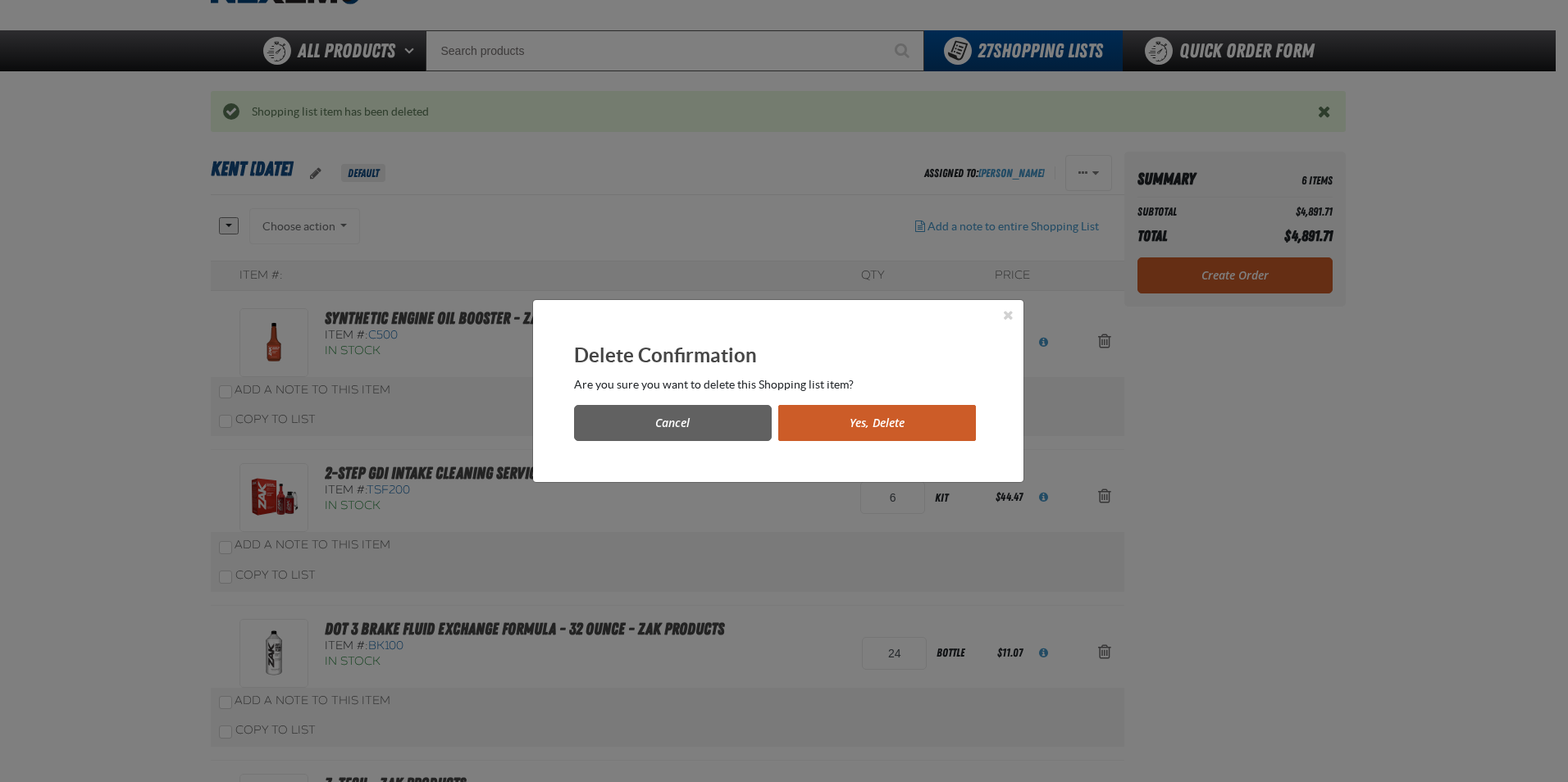
drag, startPoint x: 883, startPoint y: 425, endPoint x: 887, endPoint y: 415, distance: 10.8
click at [882, 425] on button "Yes, Delete" at bounding box center [877, 422] width 198 height 36
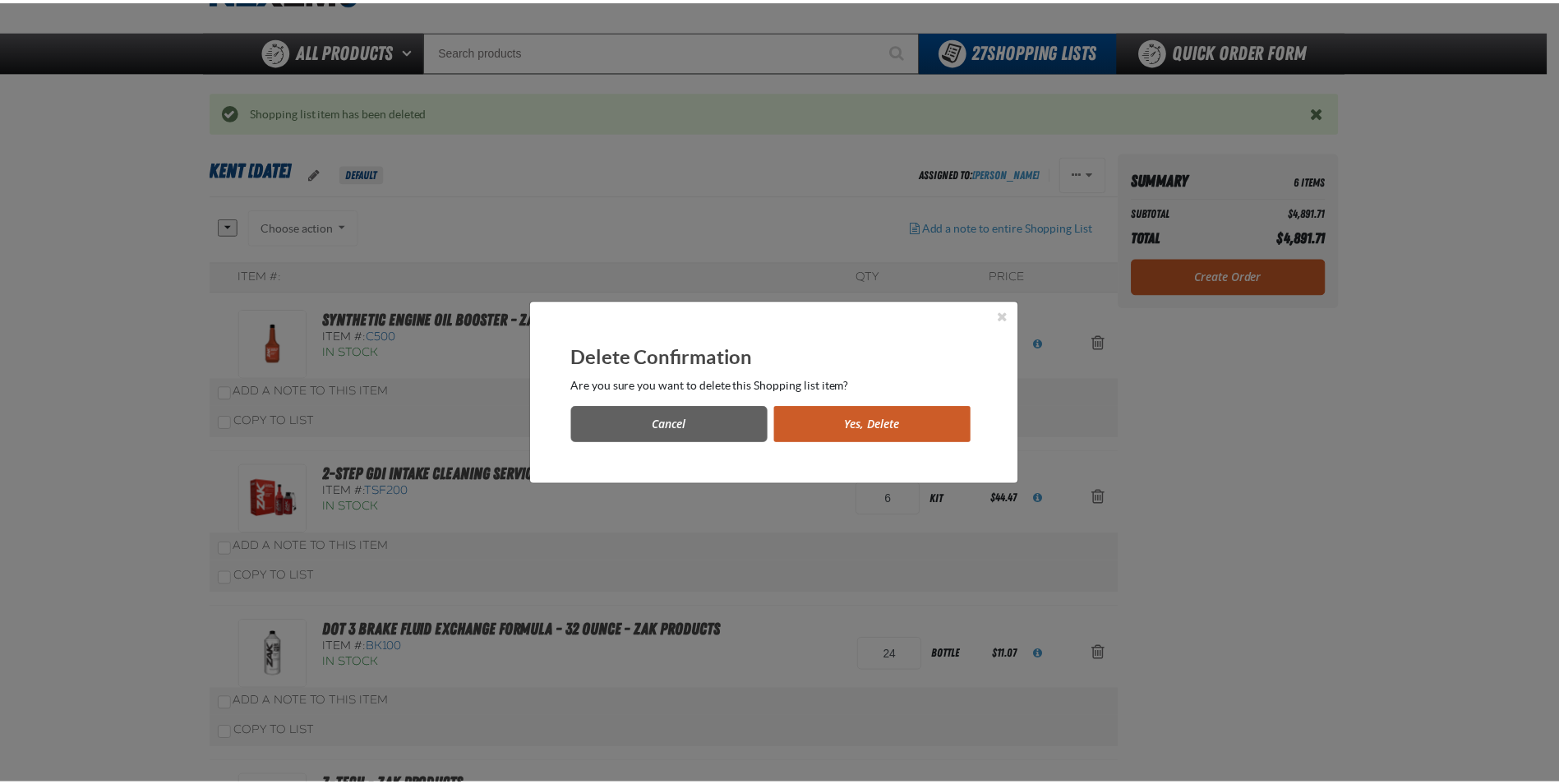
scroll to position [82, 0]
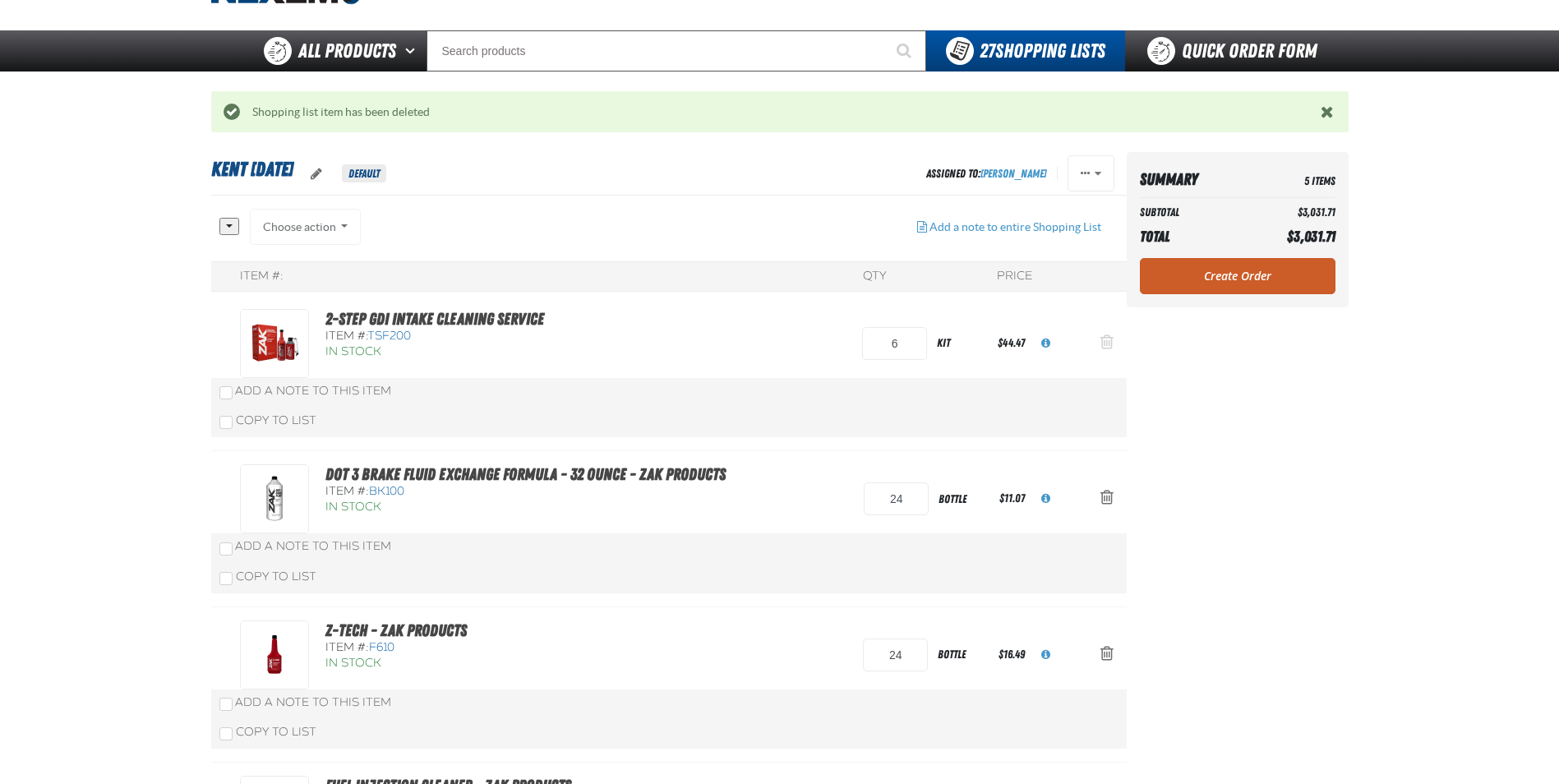
click at [1108, 345] on span "Action Remove 2-Step GDI Intake Cleaning Service from Kent 9.9.2021" at bounding box center [1107, 342] width 13 height 17
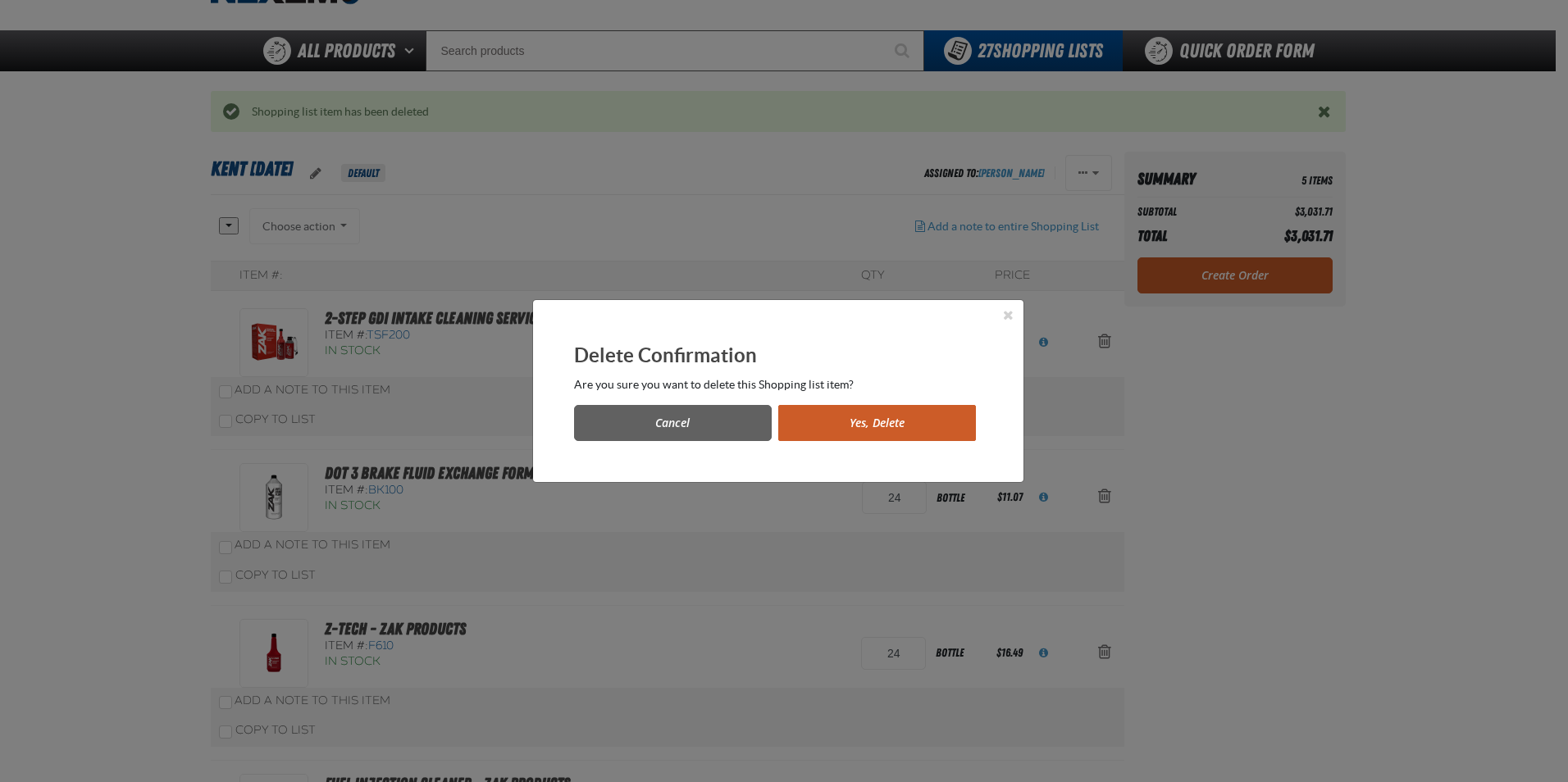
drag, startPoint x: 880, startPoint y: 414, endPoint x: 897, endPoint y: 406, distance: 18.8
click at [883, 413] on button "Yes, Delete" at bounding box center [877, 422] width 198 height 36
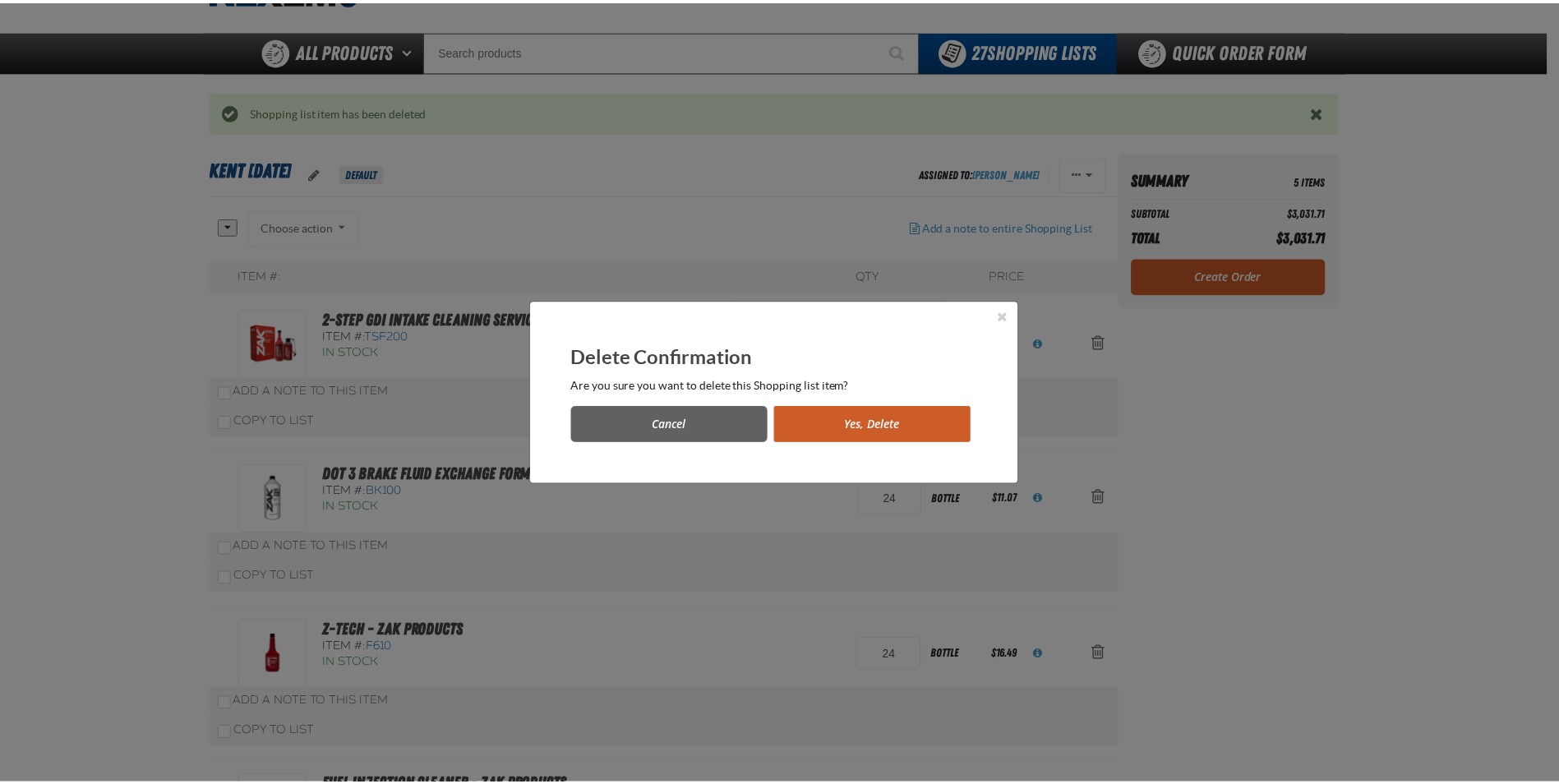
scroll to position [82, 0]
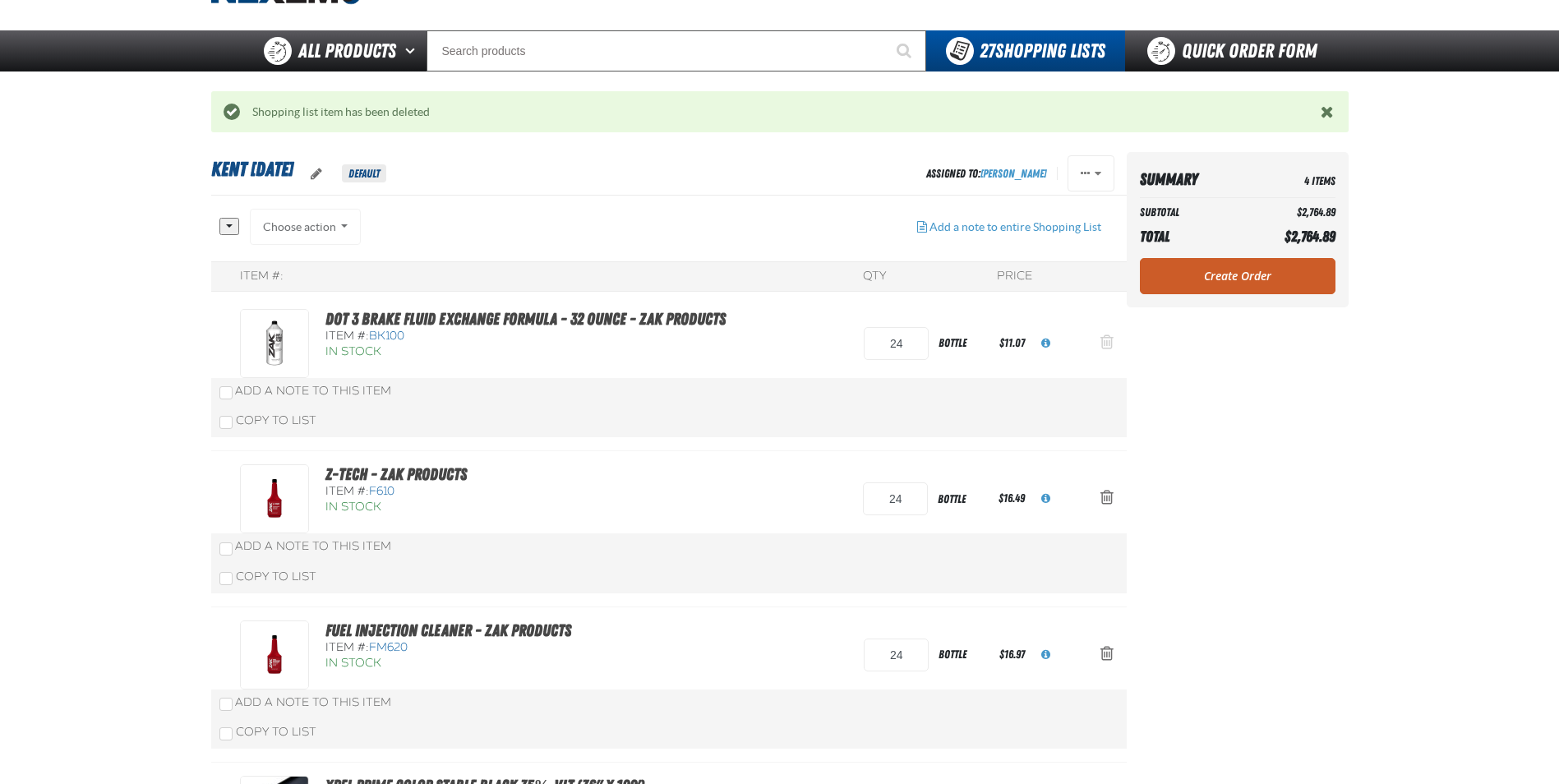
click at [1109, 344] on span "Action Remove DOT 3 Brake Fluid Exchange Formula - 32 Ounce - ZAK Products from…" at bounding box center [1107, 342] width 13 height 17
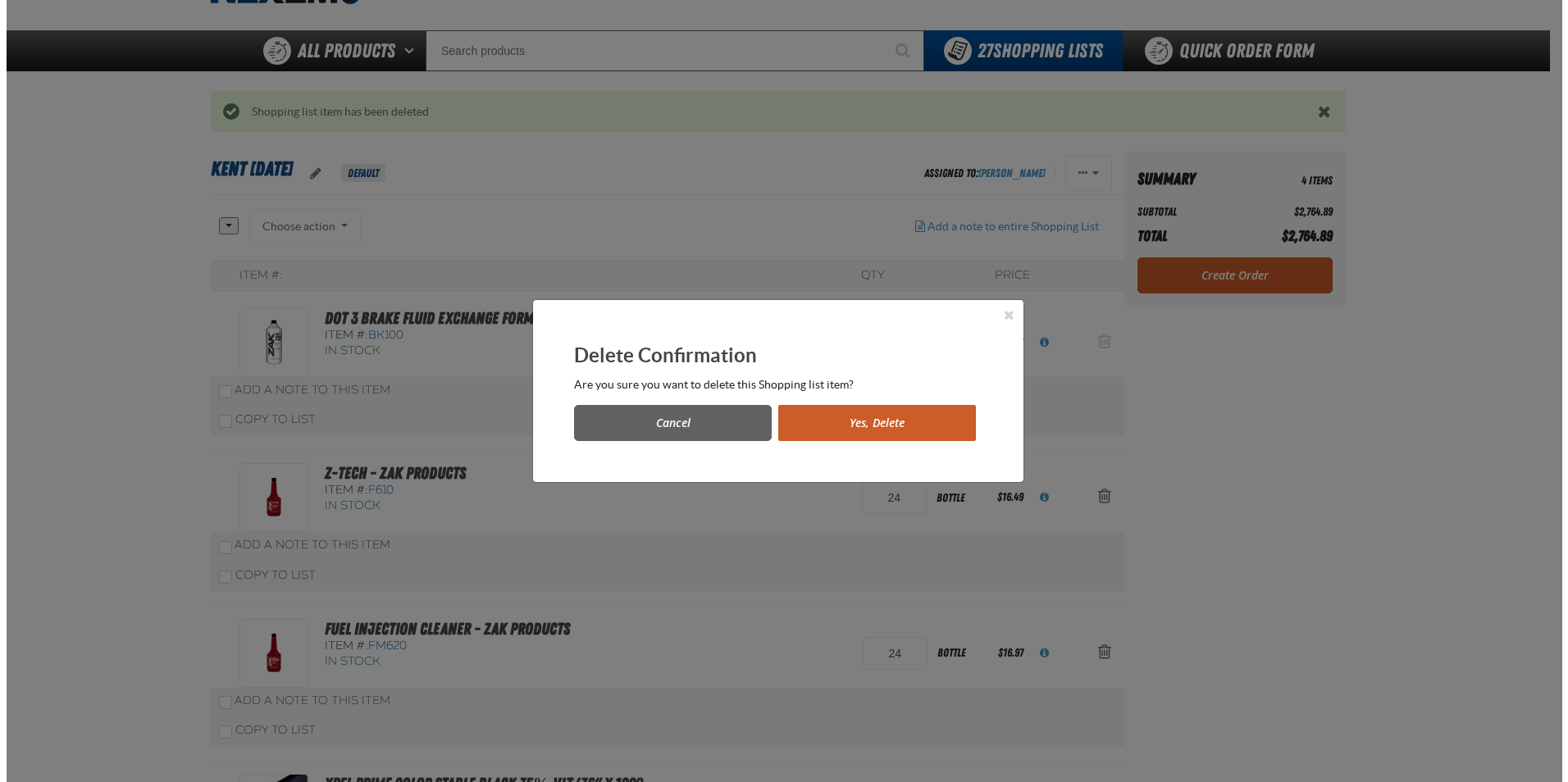
scroll to position [0, 0]
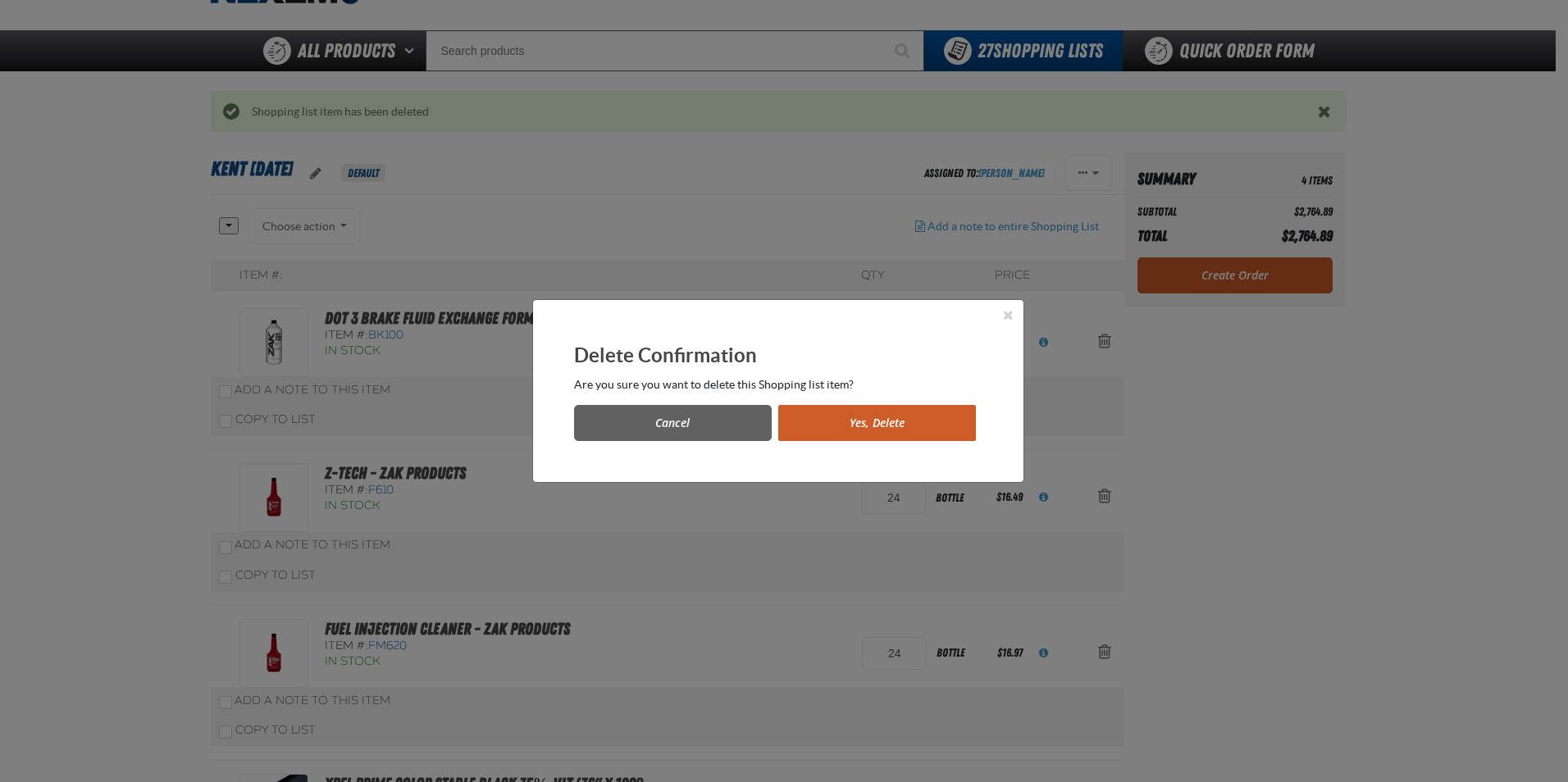
click at [811, 435] on button "Yes, Delete" at bounding box center [877, 422] width 198 height 36
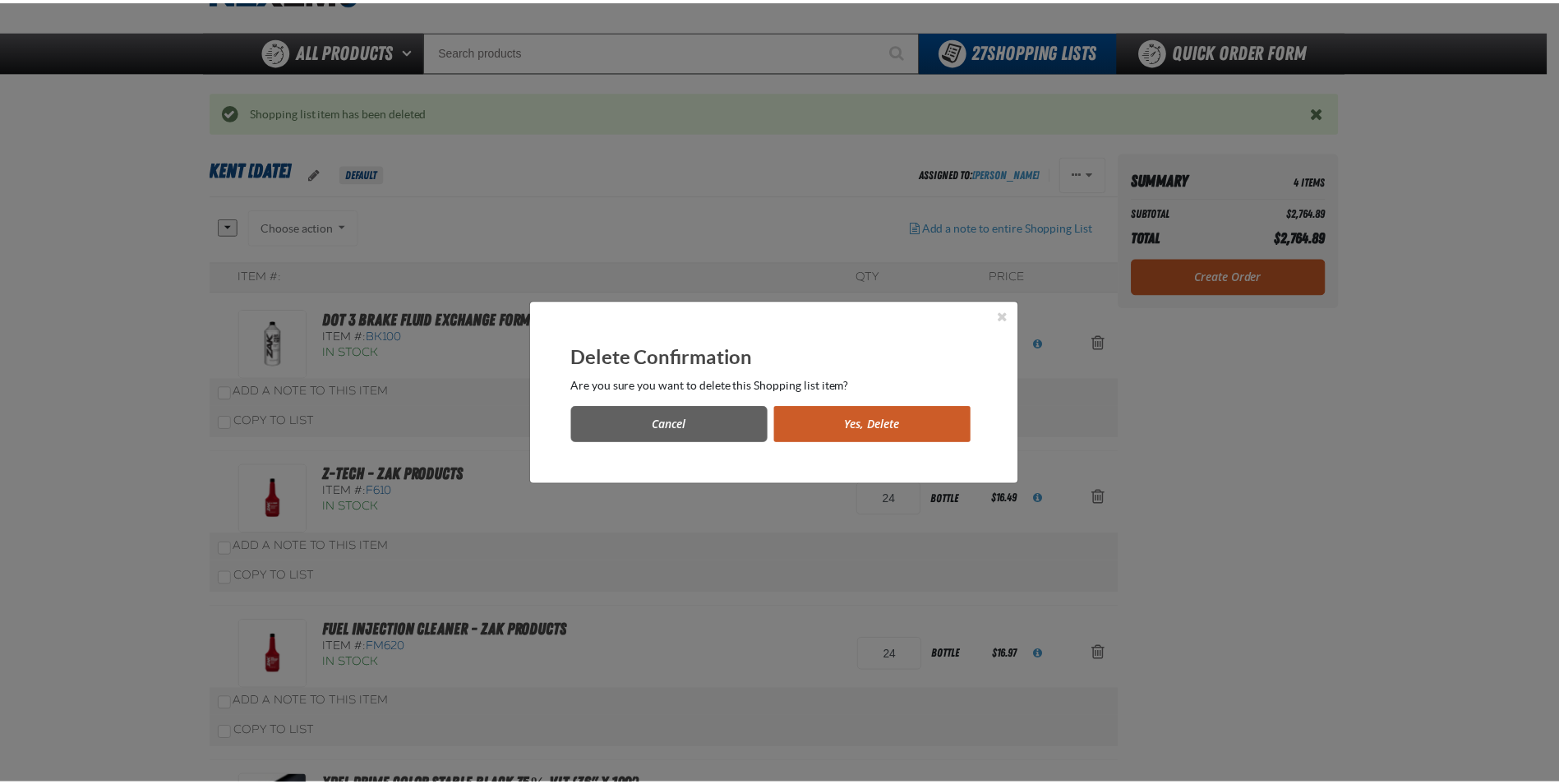
scroll to position [82, 0]
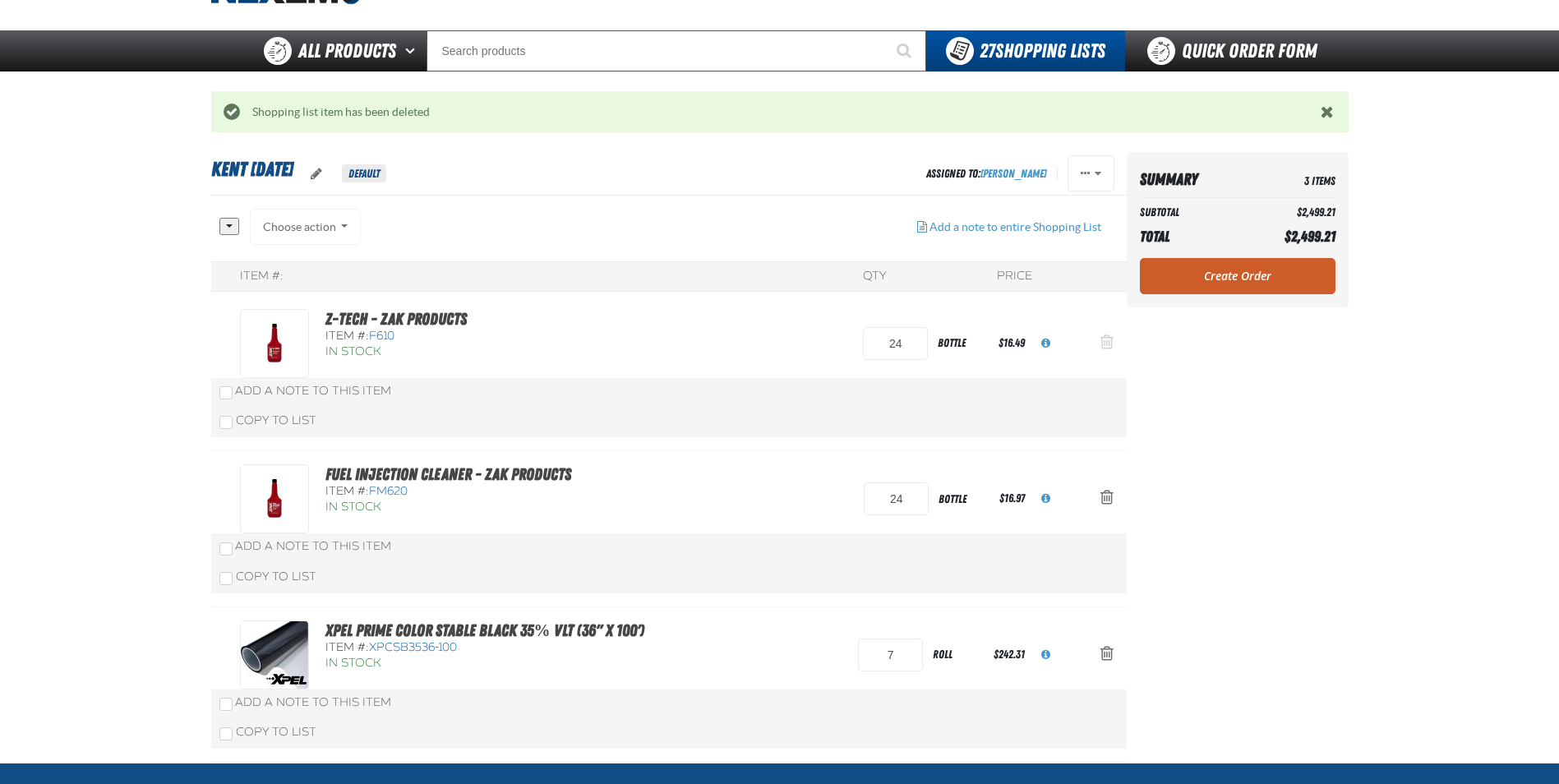
click at [1102, 341] on span "Action Remove Z-Tech - ZAK Products from Kent 9.9.2021" at bounding box center [1107, 342] width 13 height 17
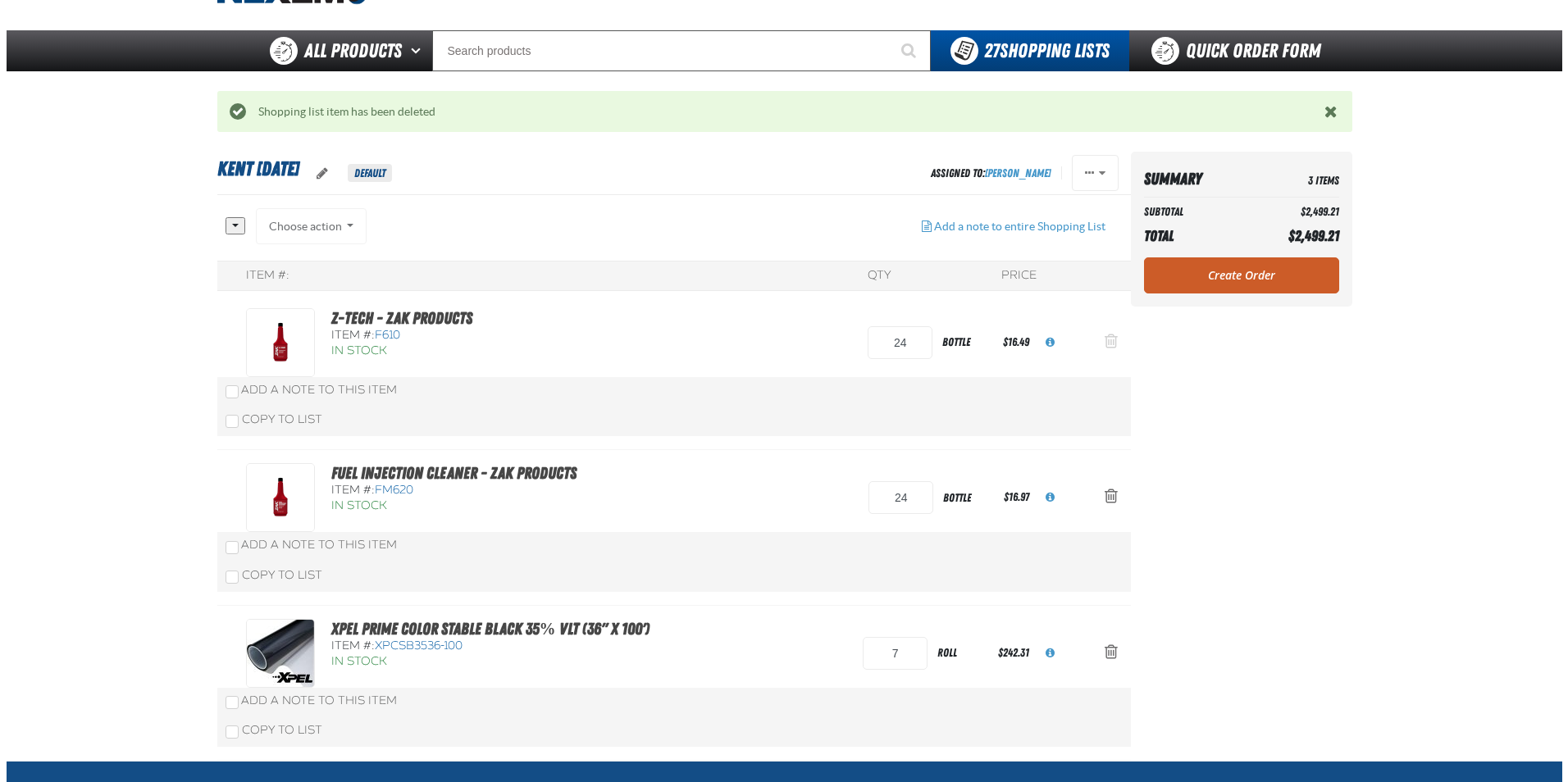
scroll to position [0, 0]
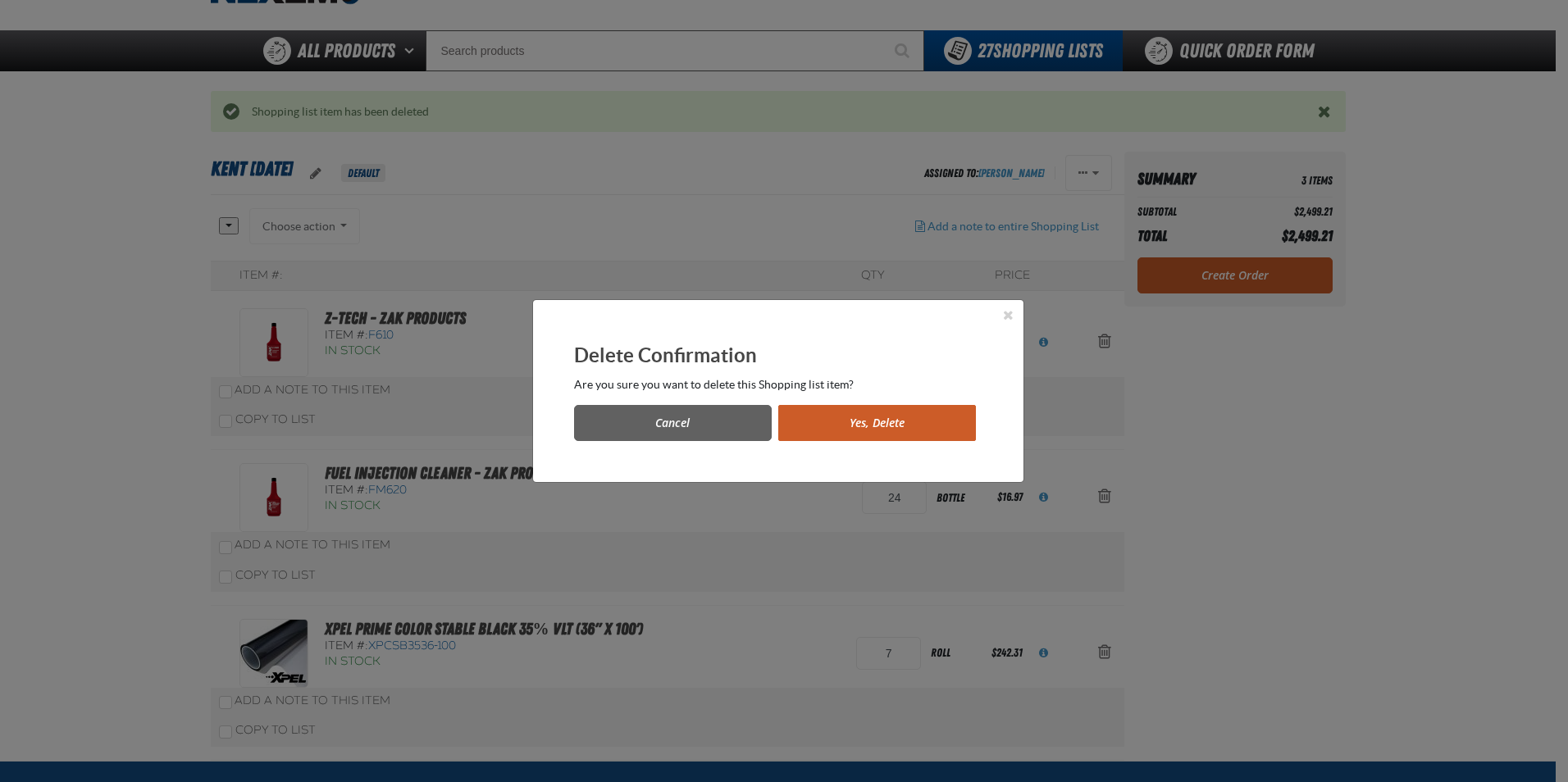
click at [911, 423] on button "Yes, Delete" at bounding box center [877, 422] width 198 height 36
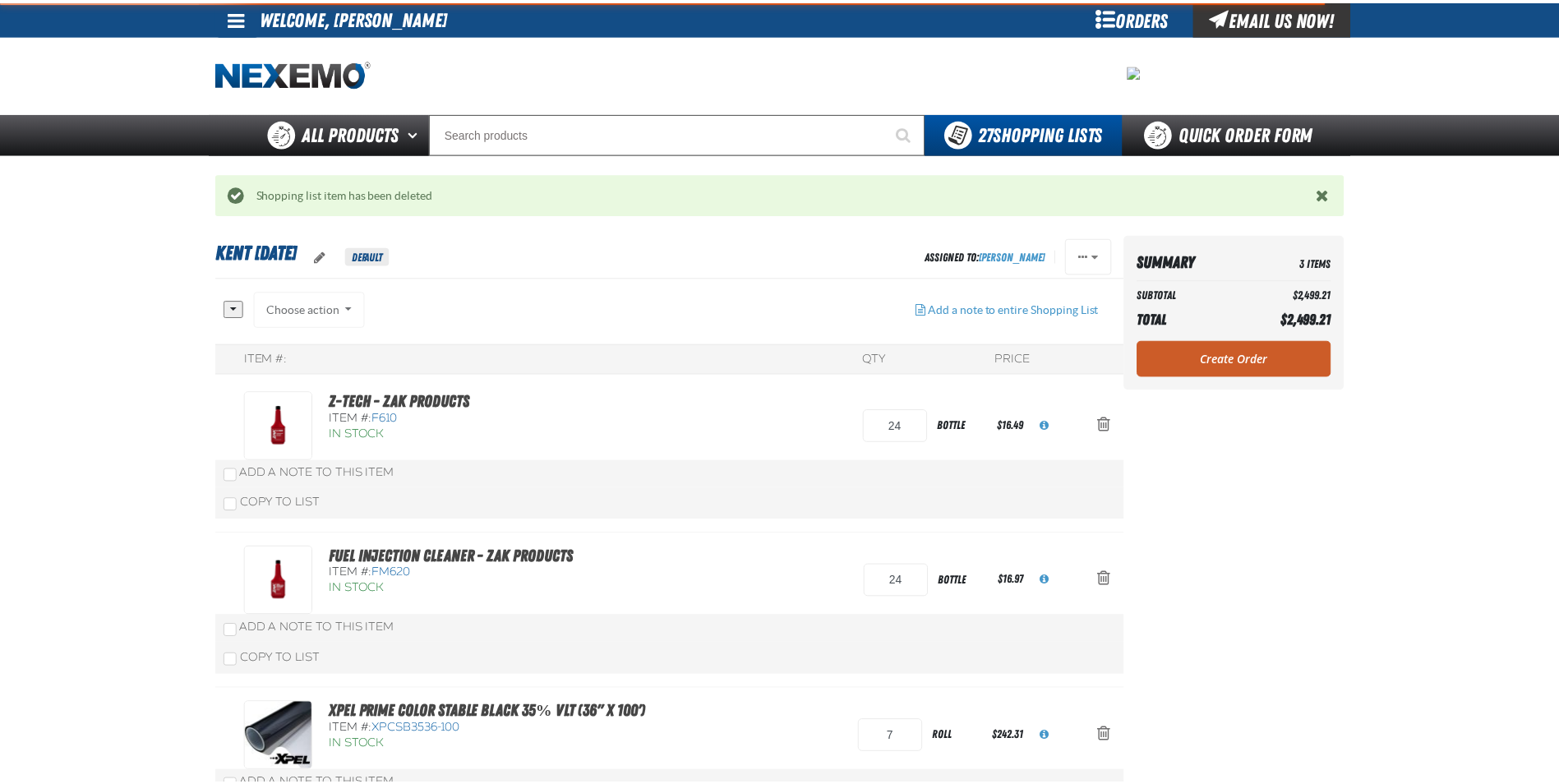
scroll to position [82, 0]
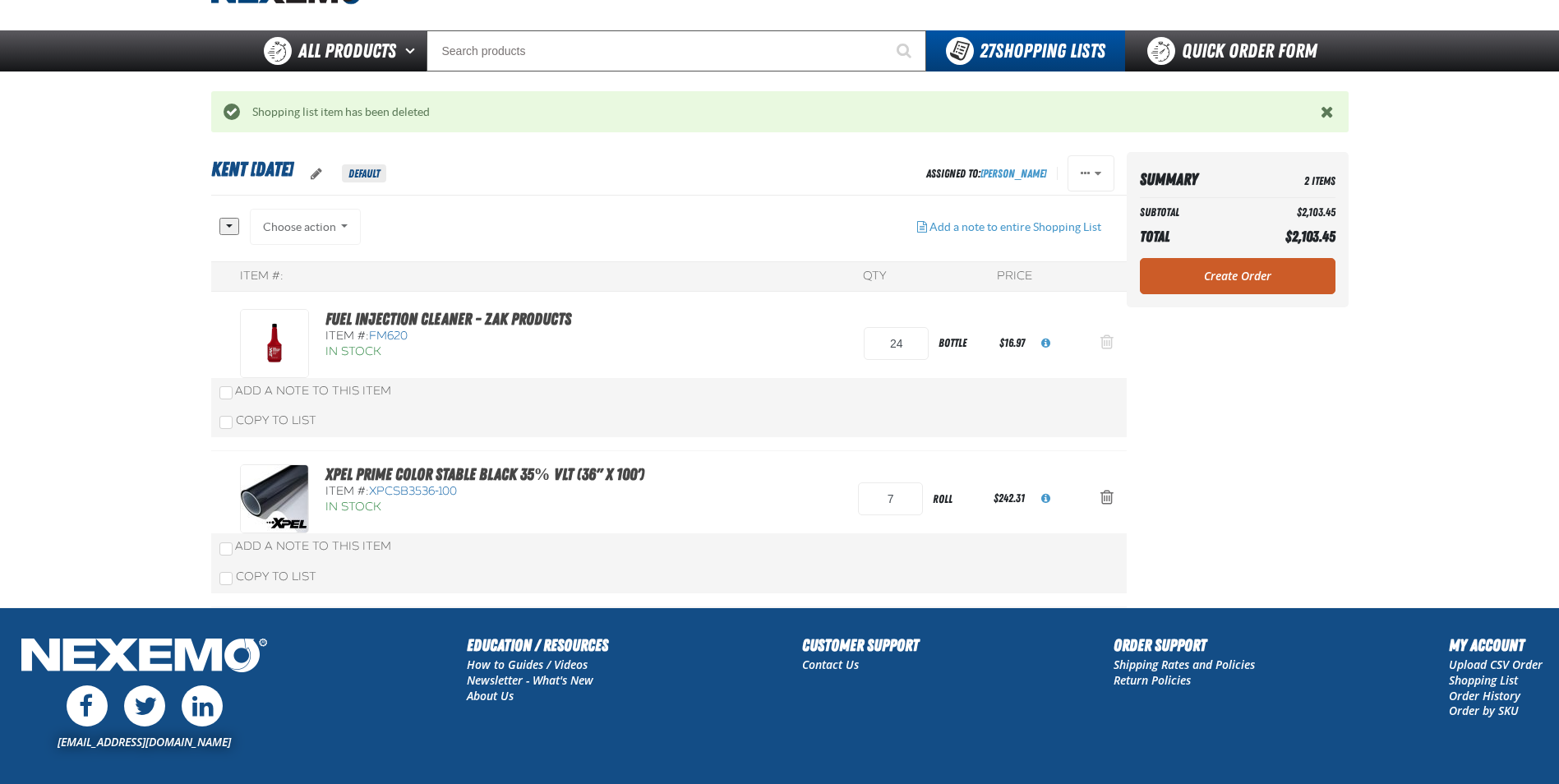
click at [1107, 342] on span "Action Remove Fuel Injection Cleaner - ZAK Products from Kent 9.9.2021" at bounding box center [1107, 342] width 13 height 17
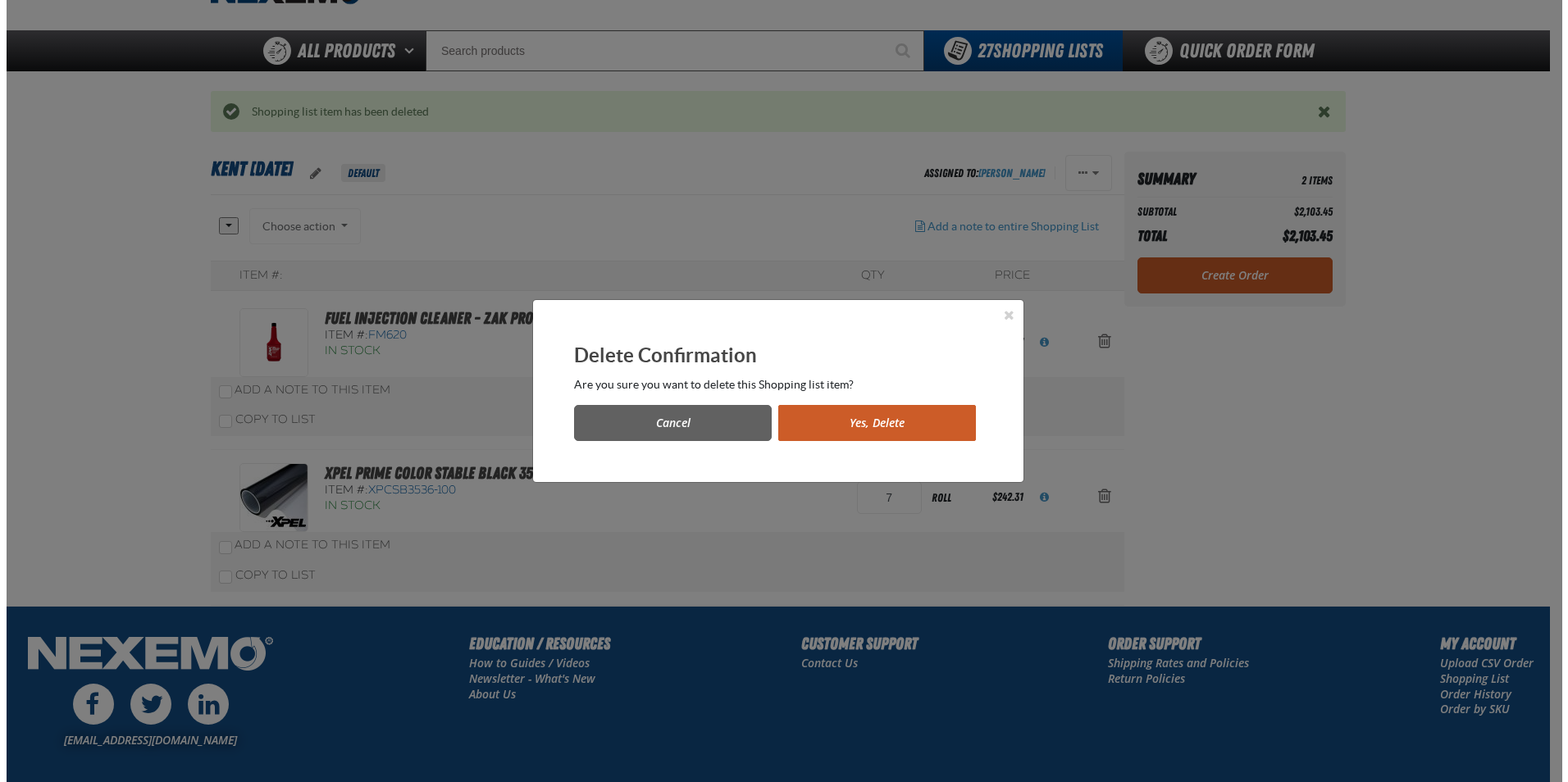
scroll to position [0, 0]
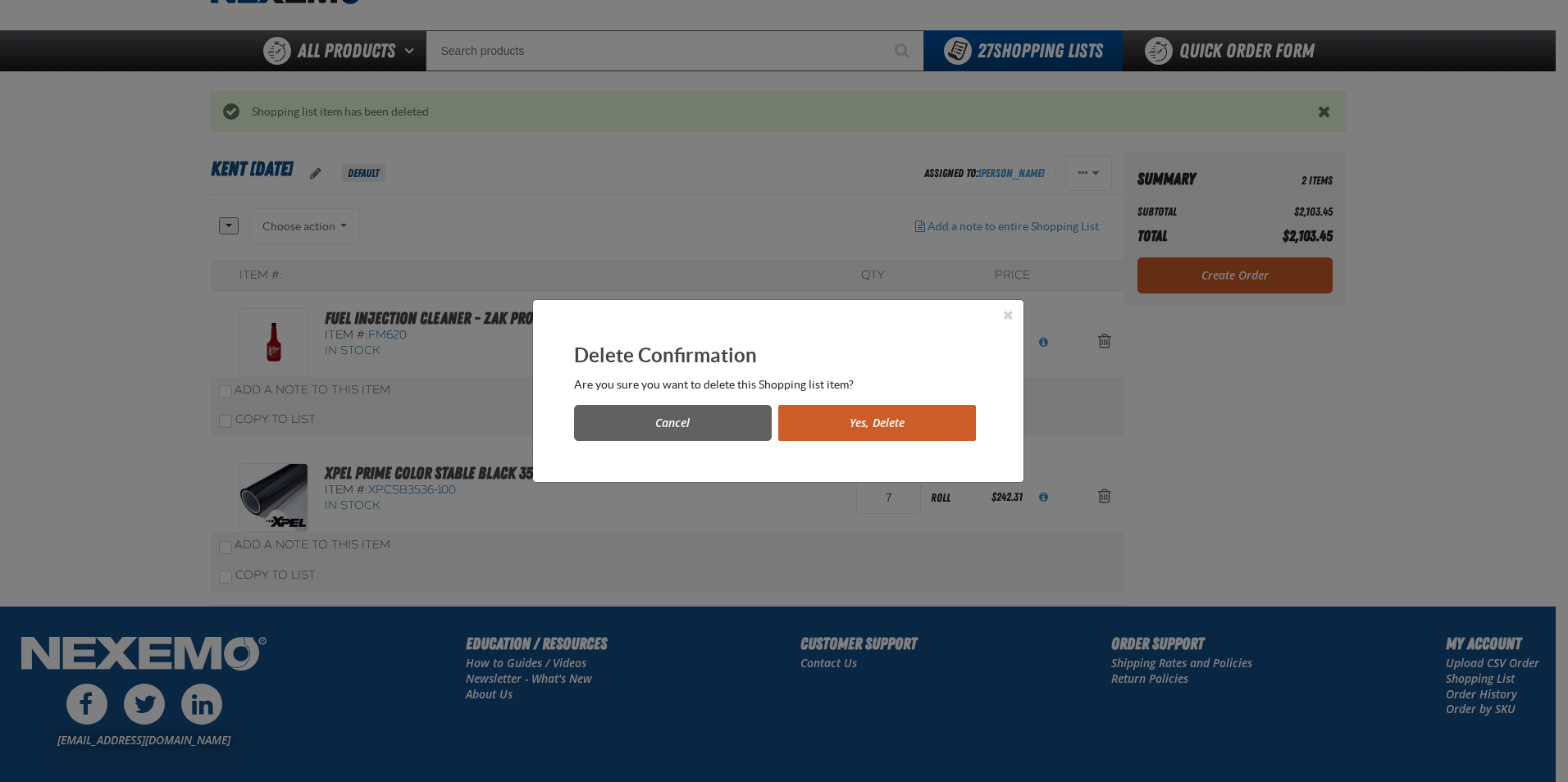
click at [844, 425] on button "Yes, Delete" at bounding box center [877, 422] width 198 height 36
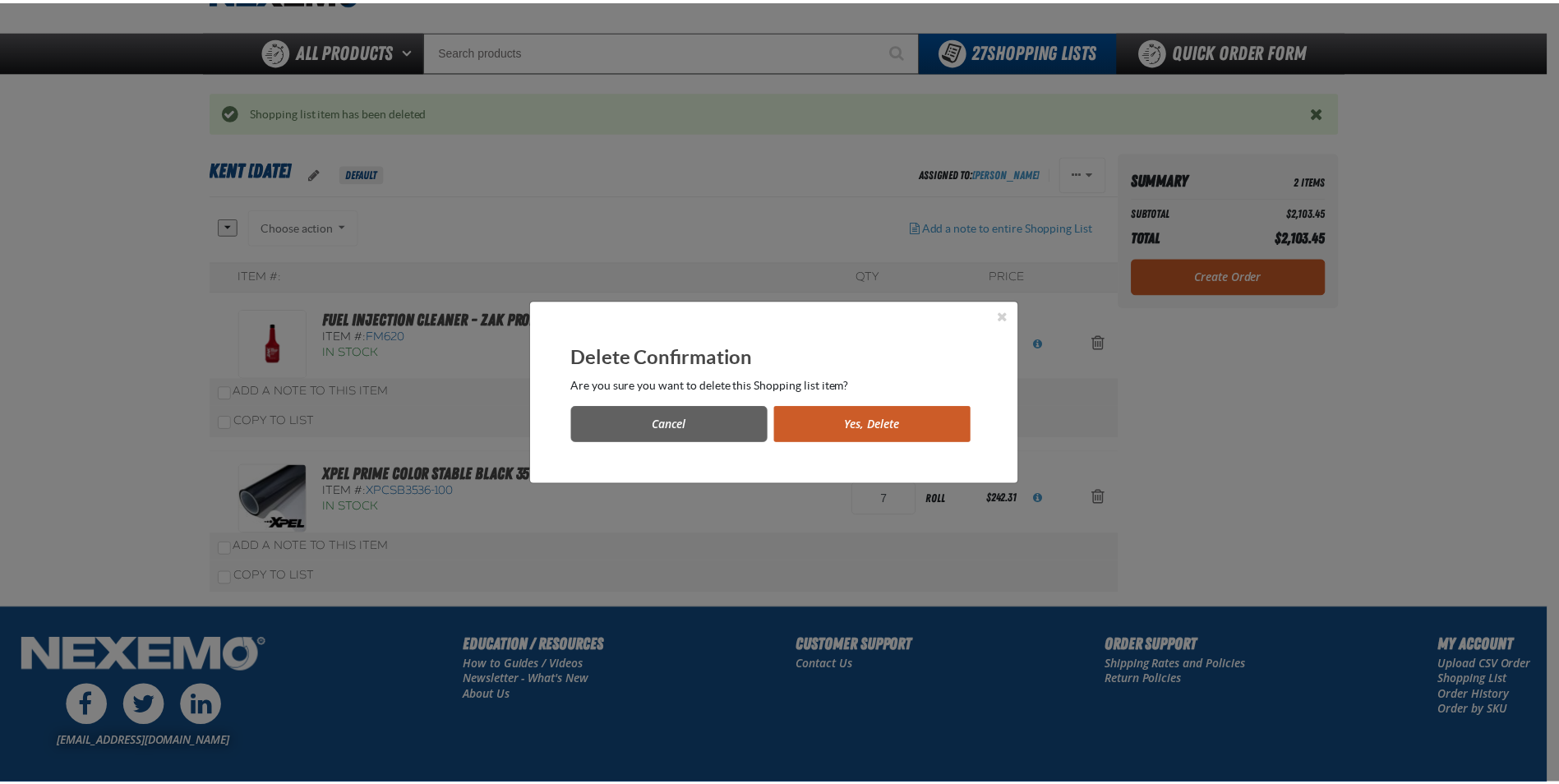
scroll to position [82, 0]
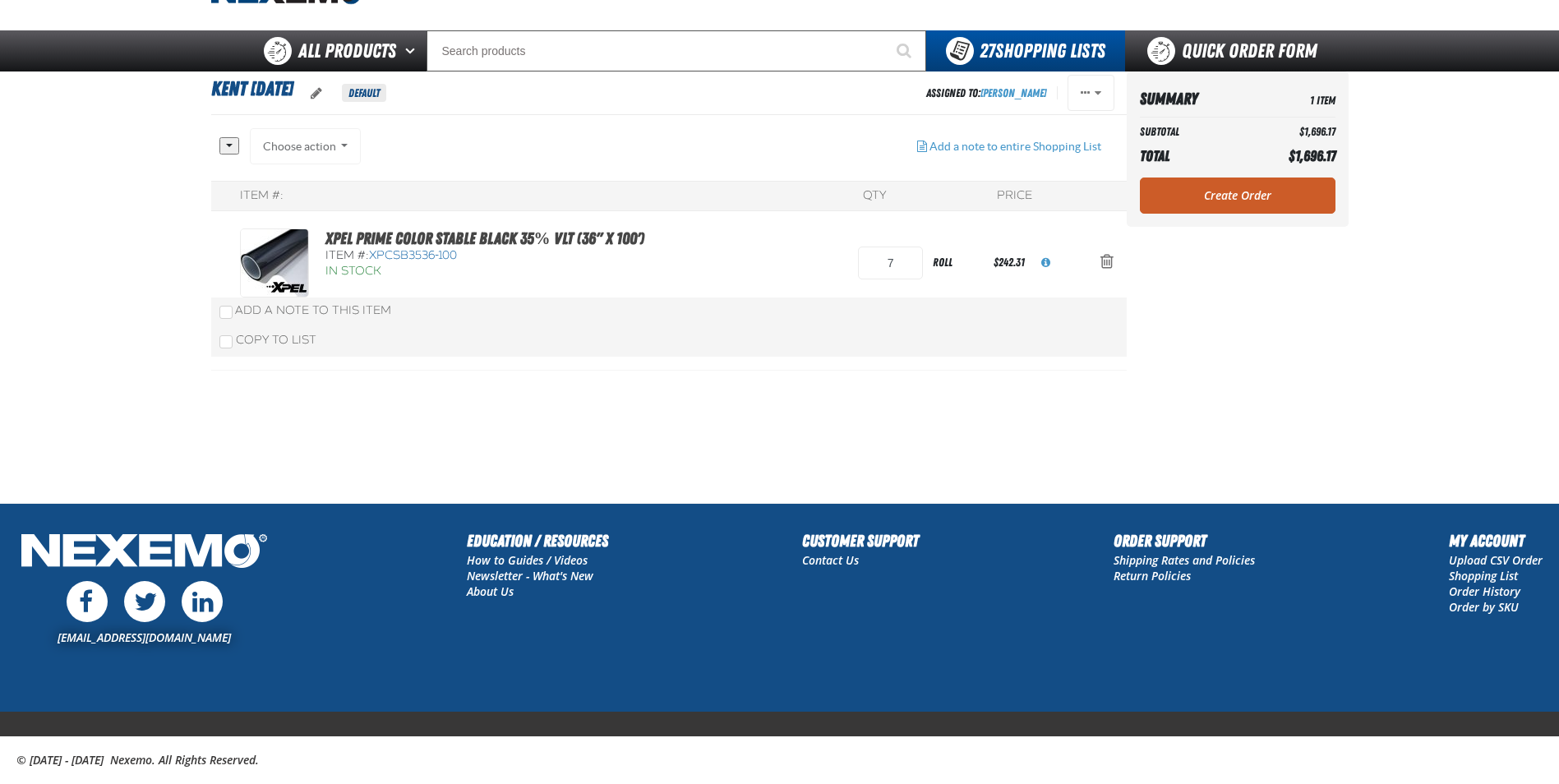
drag, startPoint x: 677, startPoint y: 427, endPoint x: 691, endPoint y: 421, distance: 15.2
click at [682, 423] on section "Kent 9.9.2021 Default Assigned To: Robert Boggs Reassign Duplicate Delete 7" at bounding box center [669, 287] width 916 height 432
click at [1242, 199] on link "Create Order" at bounding box center [1237, 195] width 196 height 36
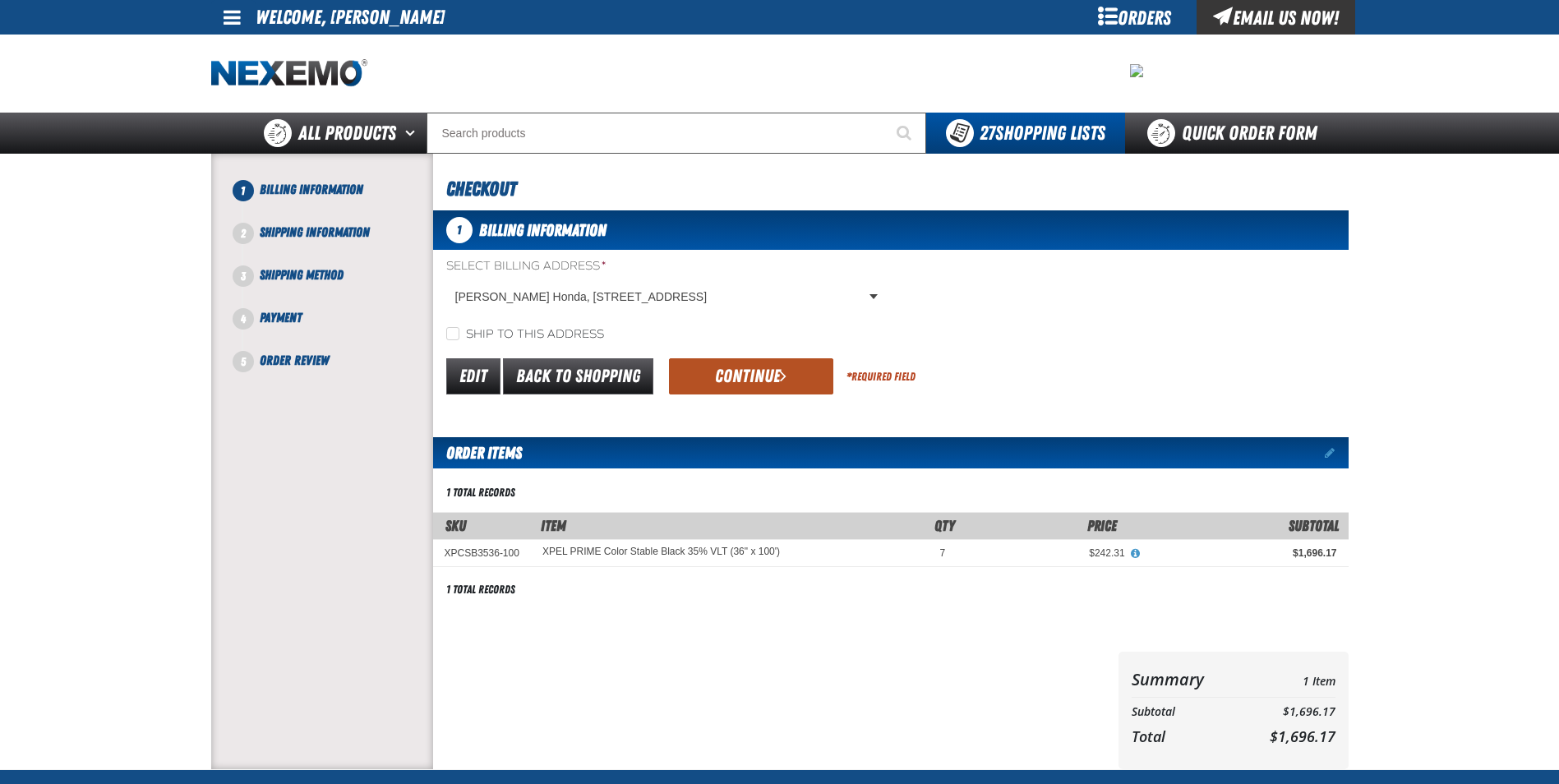
click at [765, 377] on button "Continue" at bounding box center [751, 376] width 164 height 36
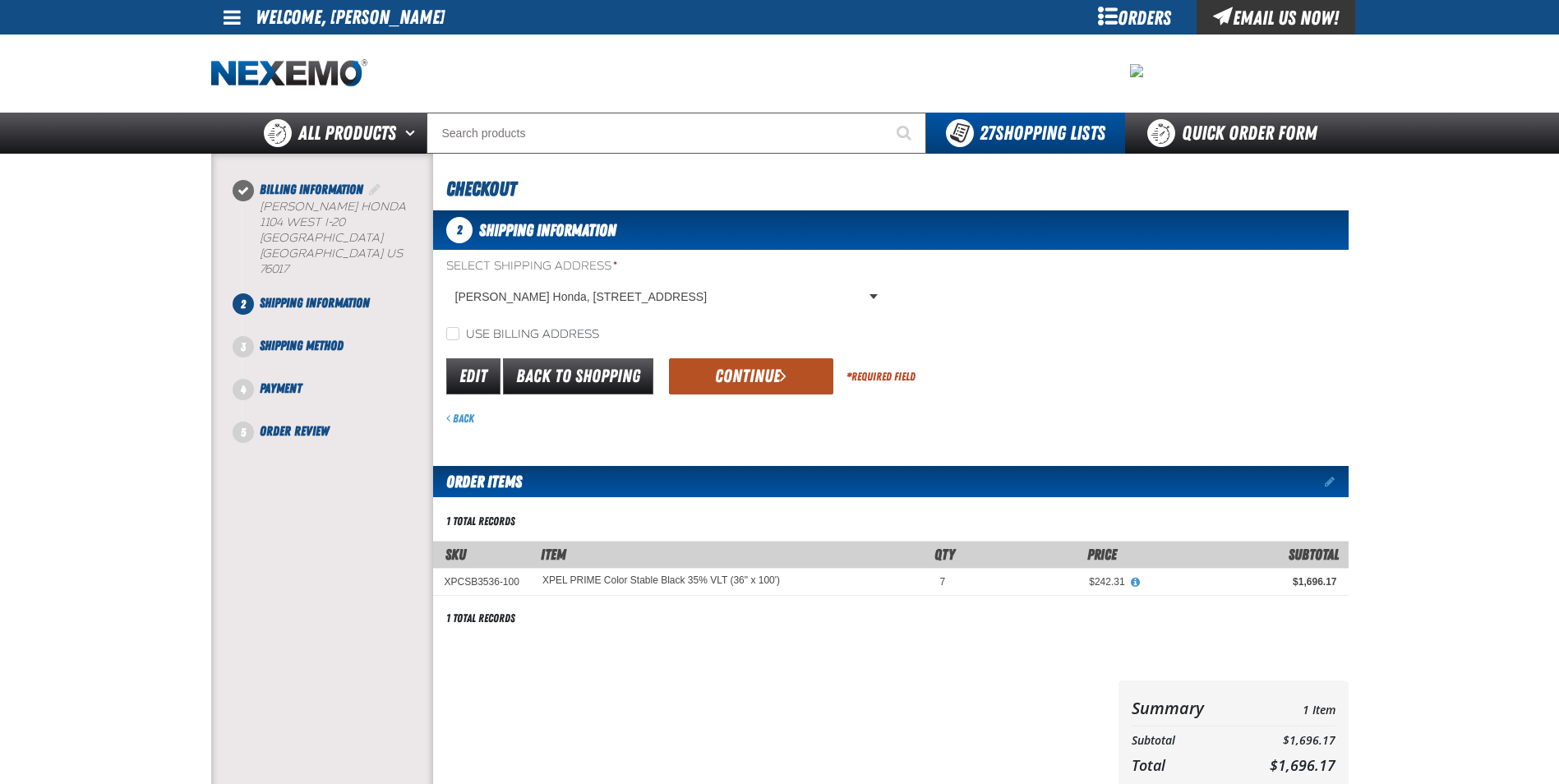
click at [755, 366] on button "Continue" at bounding box center [751, 376] width 164 height 36
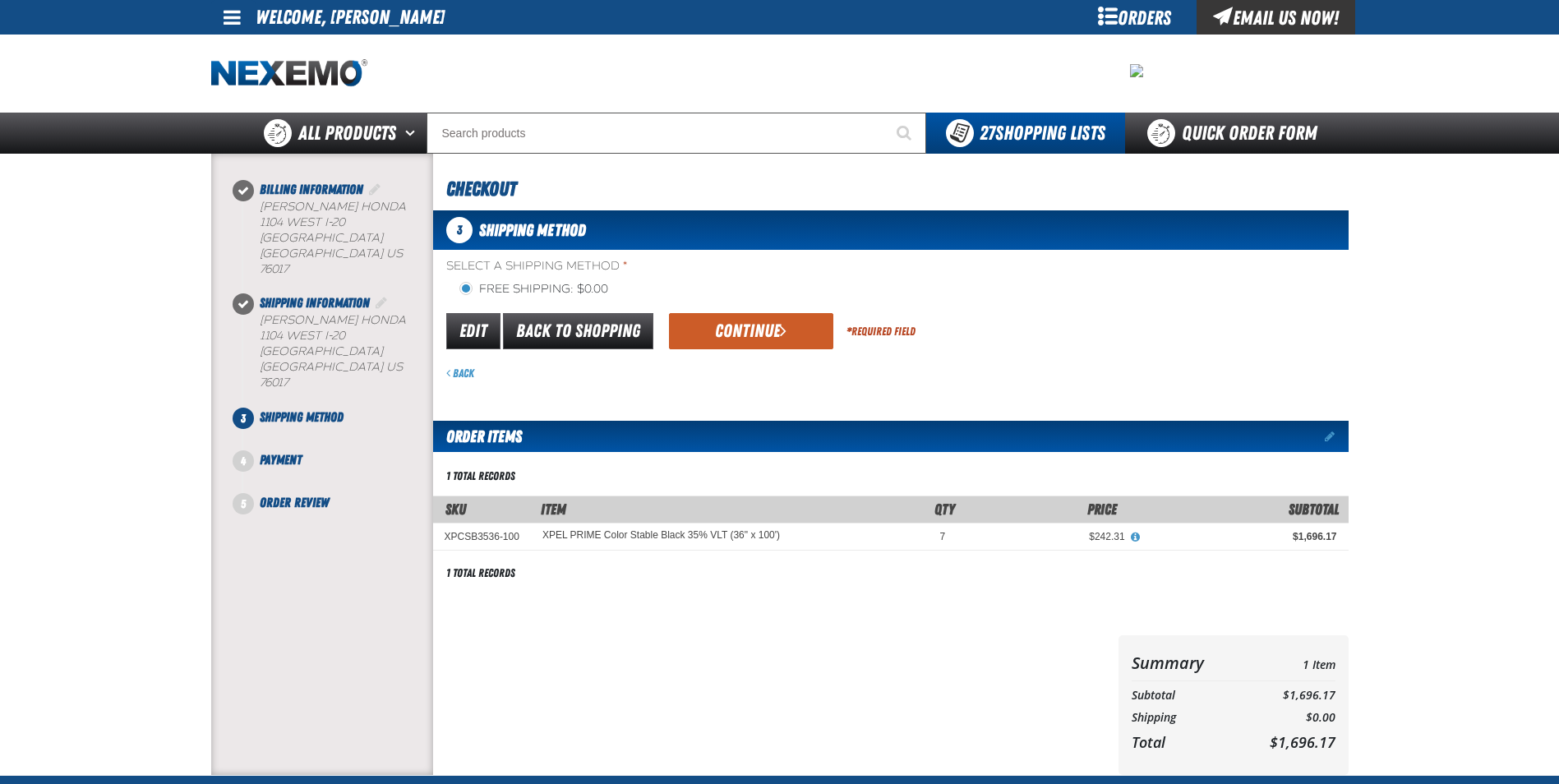
click at [755, 367] on div "Back" at bounding box center [897, 373] width 902 height 16
click at [707, 325] on button "Continue" at bounding box center [751, 331] width 164 height 36
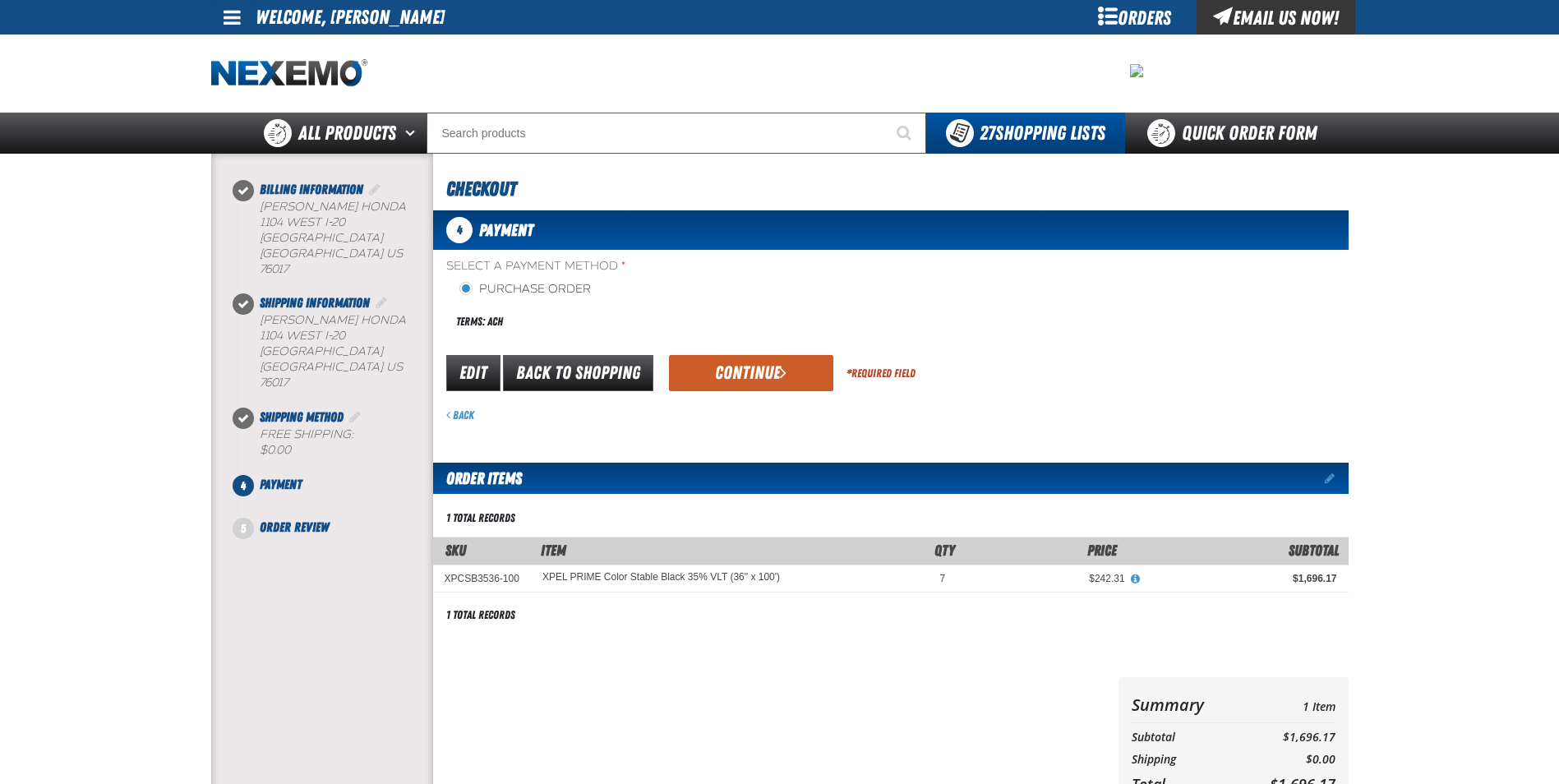
click at [754, 408] on div "Back" at bounding box center [897, 415] width 902 height 16
click at [749, 380] on button "Continue" at bounding box center [751, 372] width 164 height 36
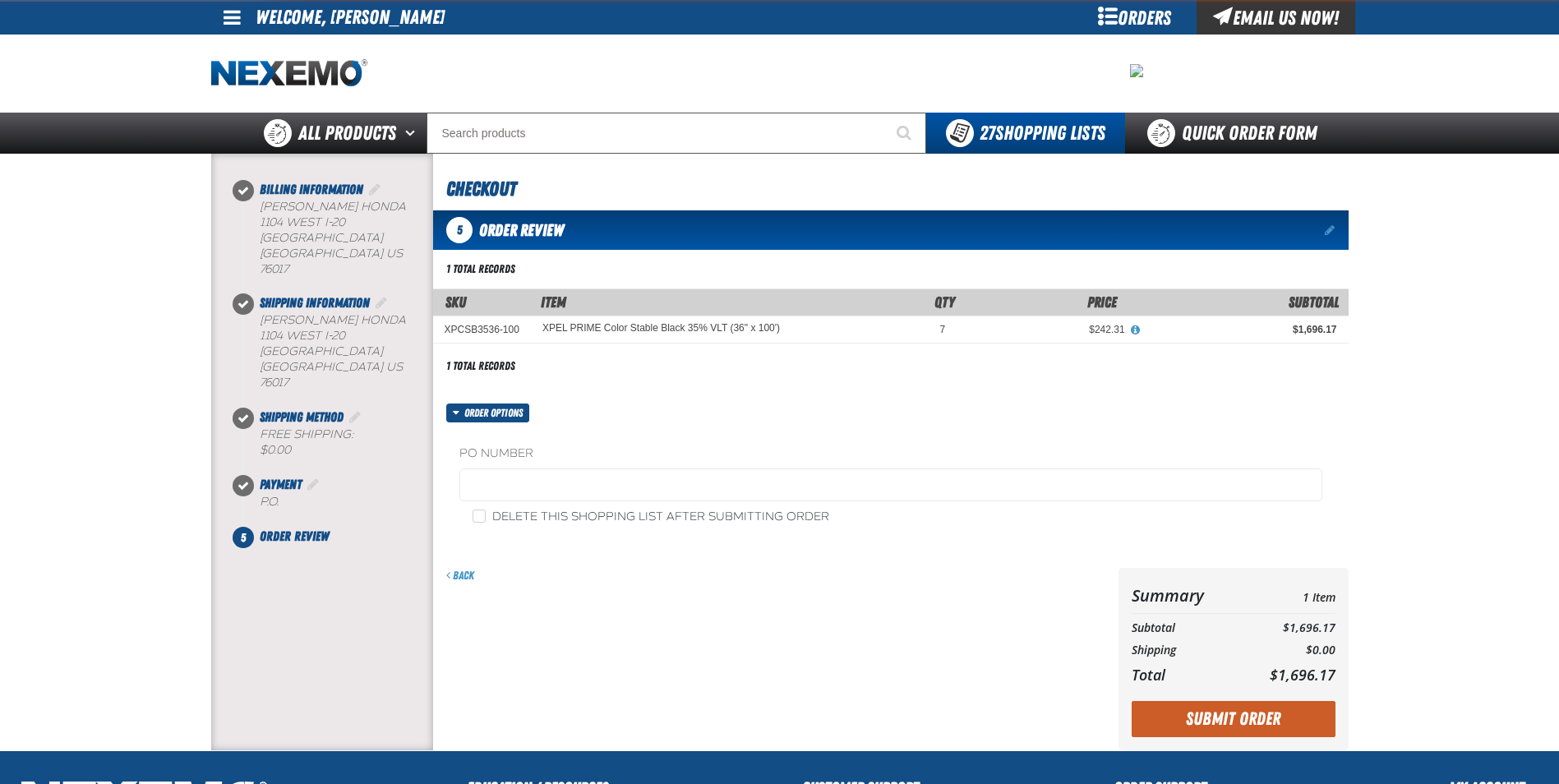
click at [747, 296] on th "Item" at bounding box center [695, 302] width 329 height 27
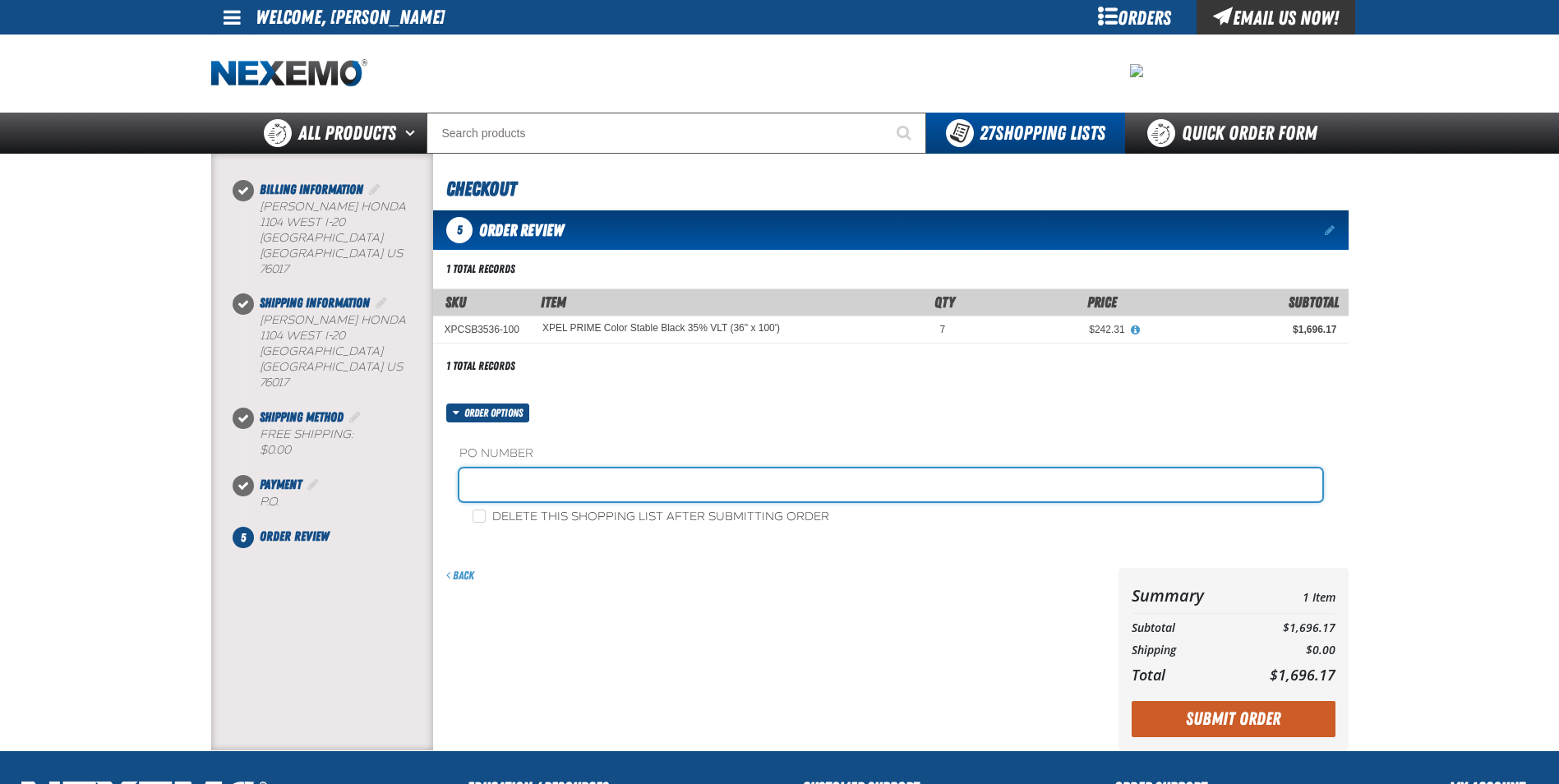
click at [531, 492] on input "text" at bounding box center [891, 484] width 863 height 32
paste input "182279"
type input "182279RB"
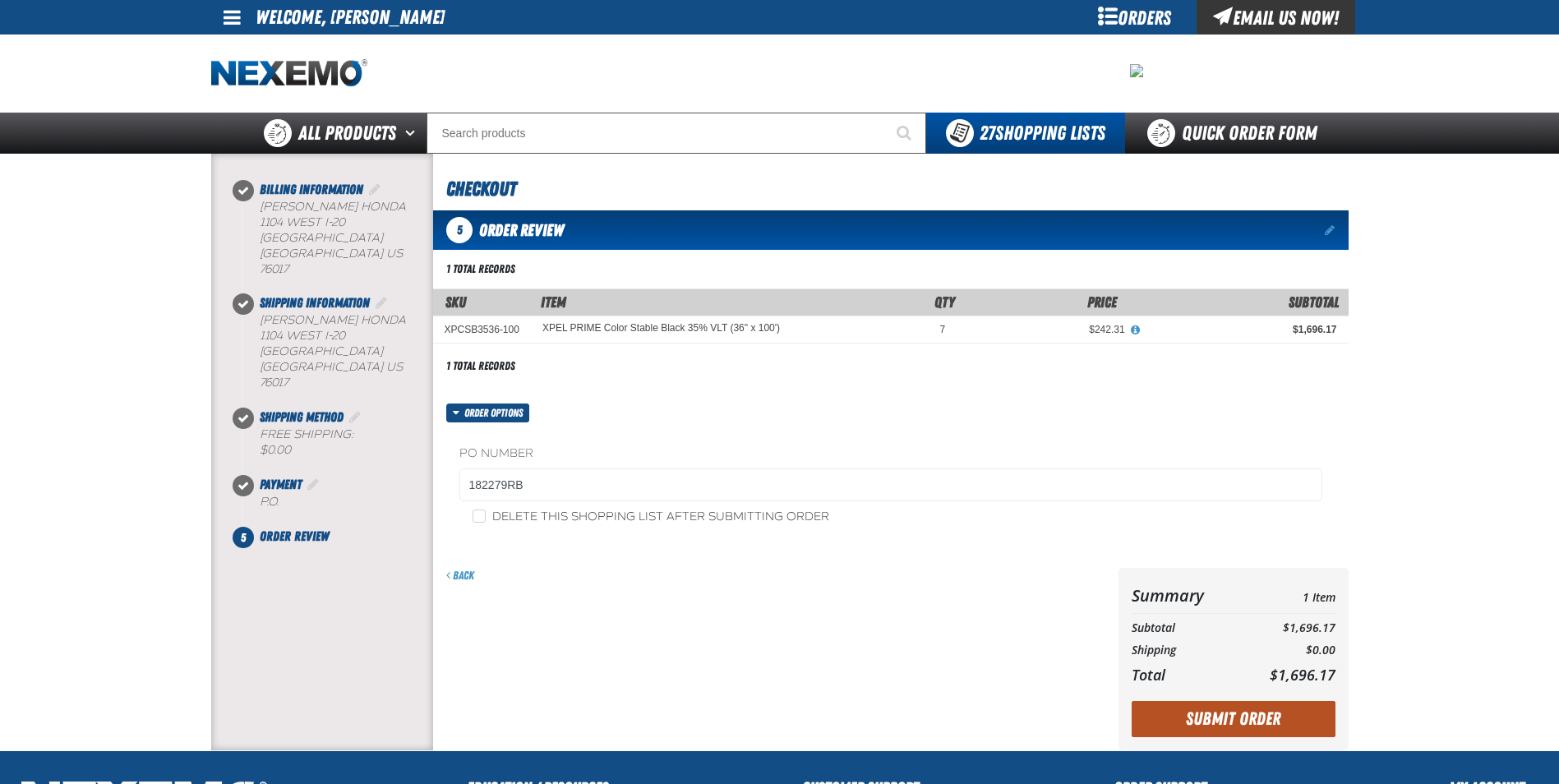
click at [1227, 719] on button "Submit Order" at bounding box center [1233, 718] width 204 height 36
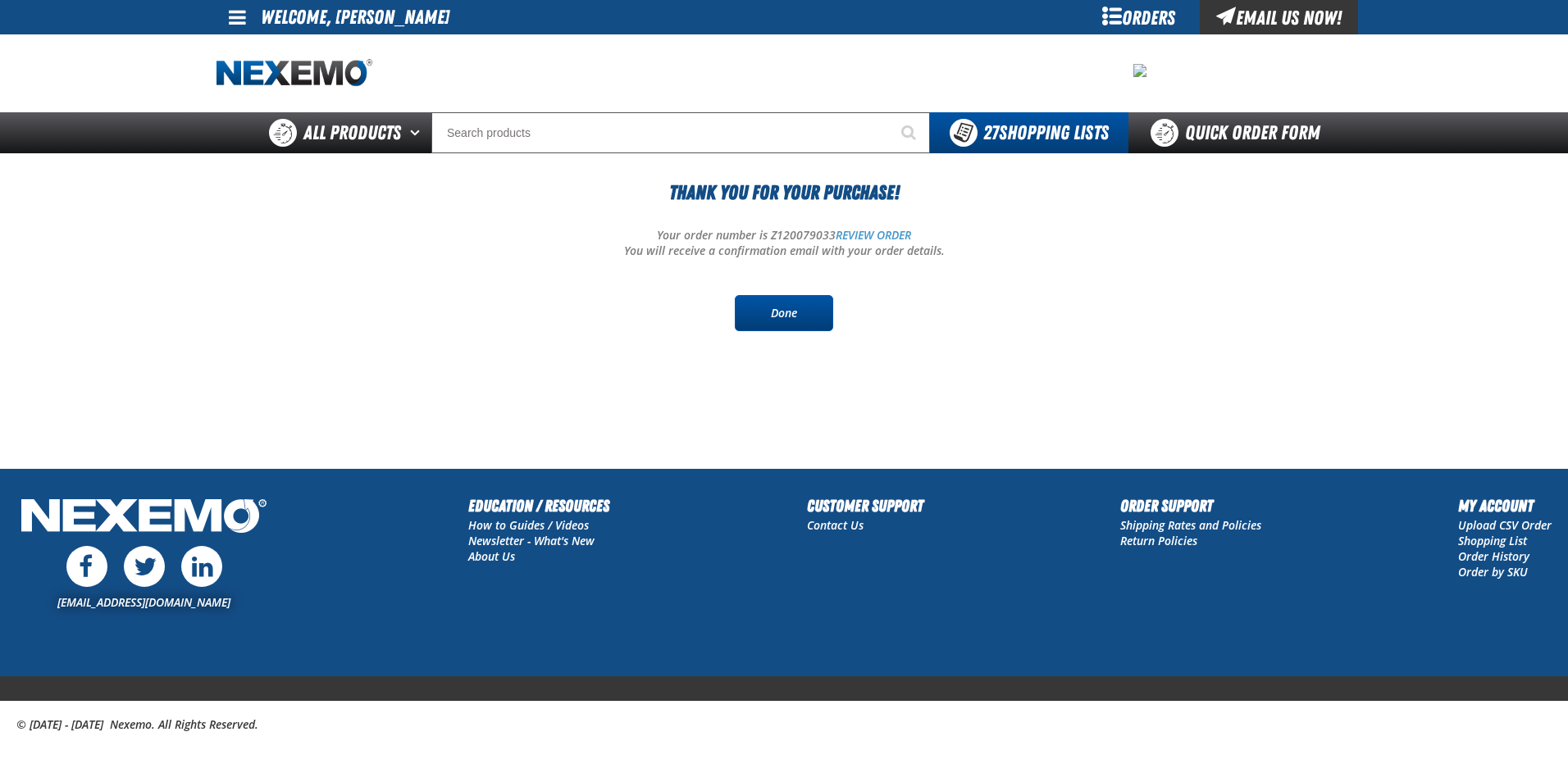
click at [765, 312] on link "Done" at bounding box center [784, 312] width 98 height 36
